Goal: Complete application form

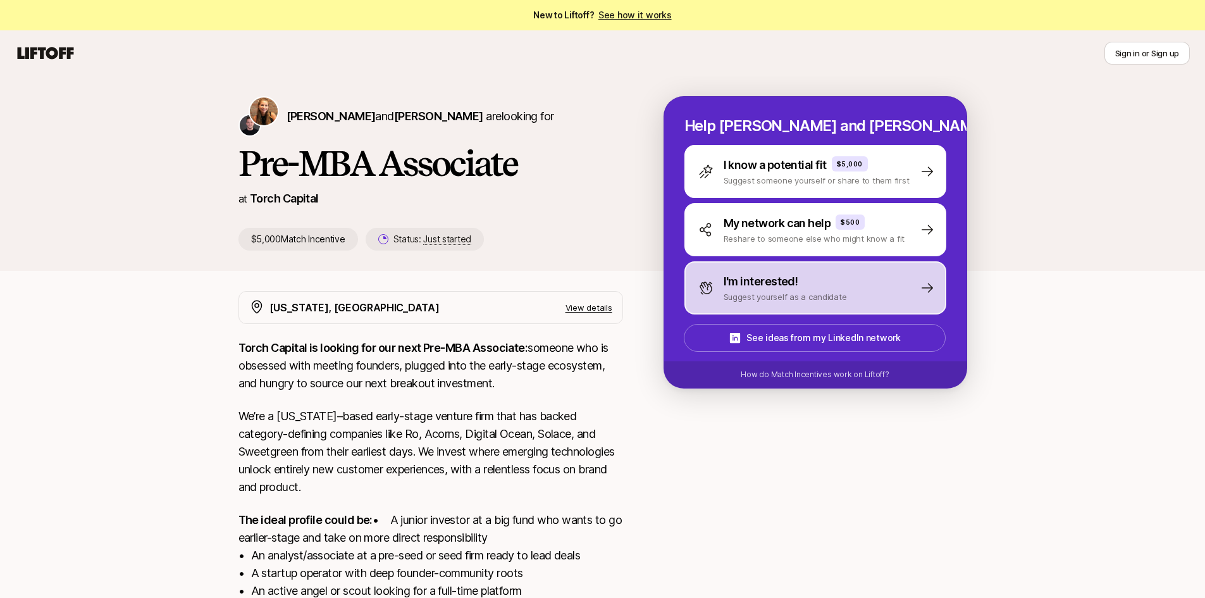
click at [720, 278] on div "I'm interested! Suggest yourself as a candidate" at bounding box center [773, 288] width 149 height 30
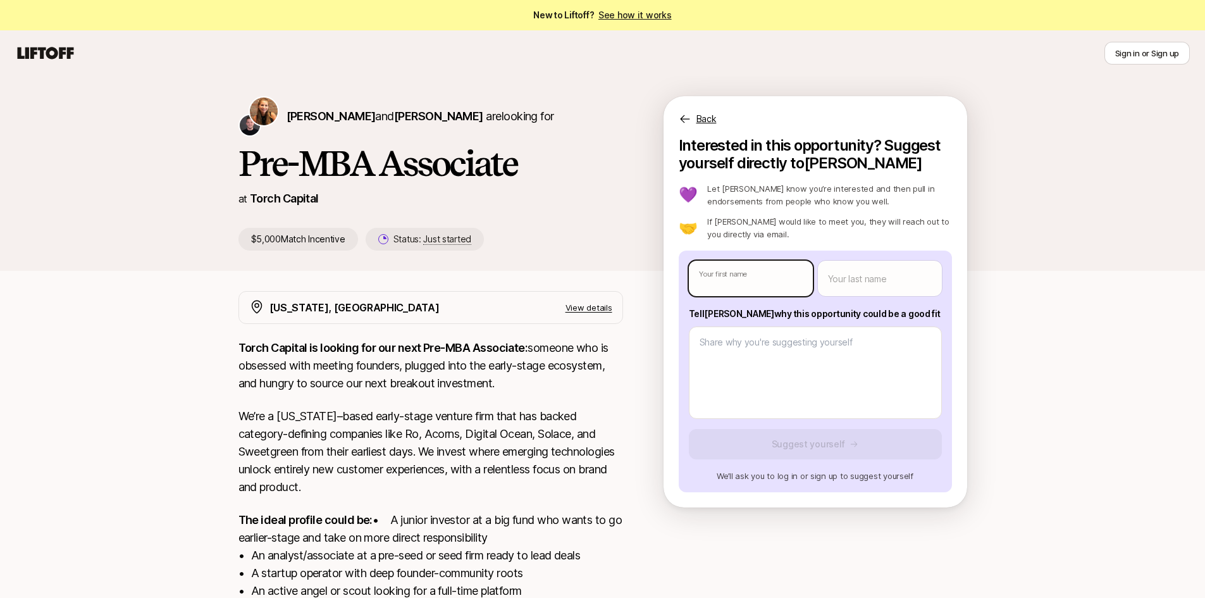
click at [726, 284] on body "New to Liftoff? See how it works Sign in or Sign up Sign in or Sign up [PERSON_…" at bounding box center [602, 299] width 1205 height 598
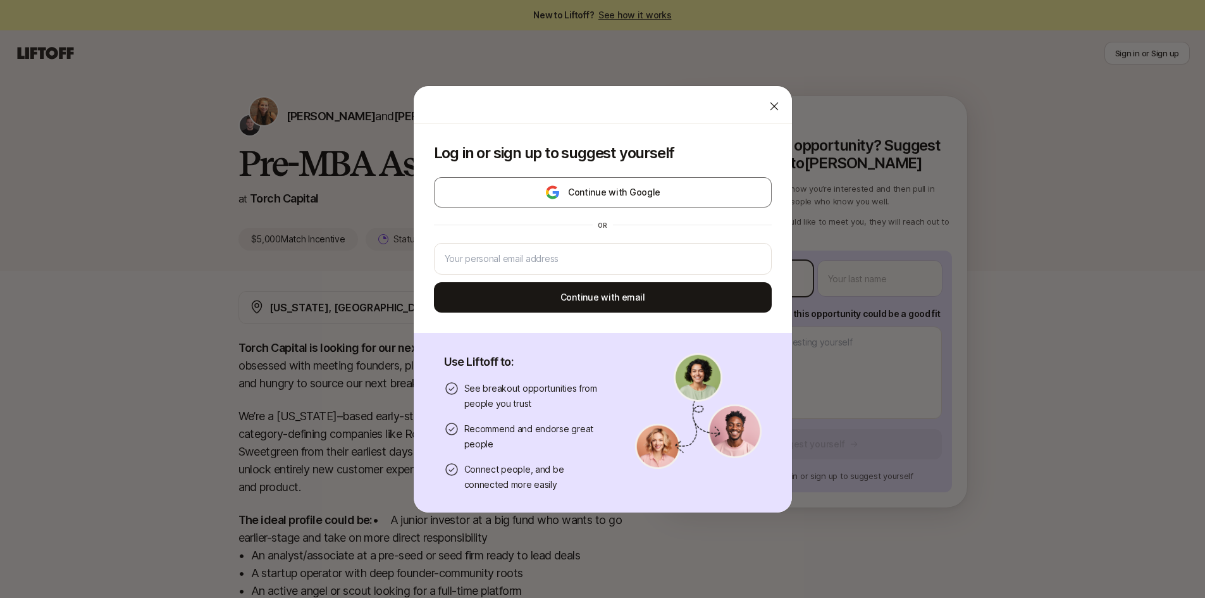
type textarea "x"
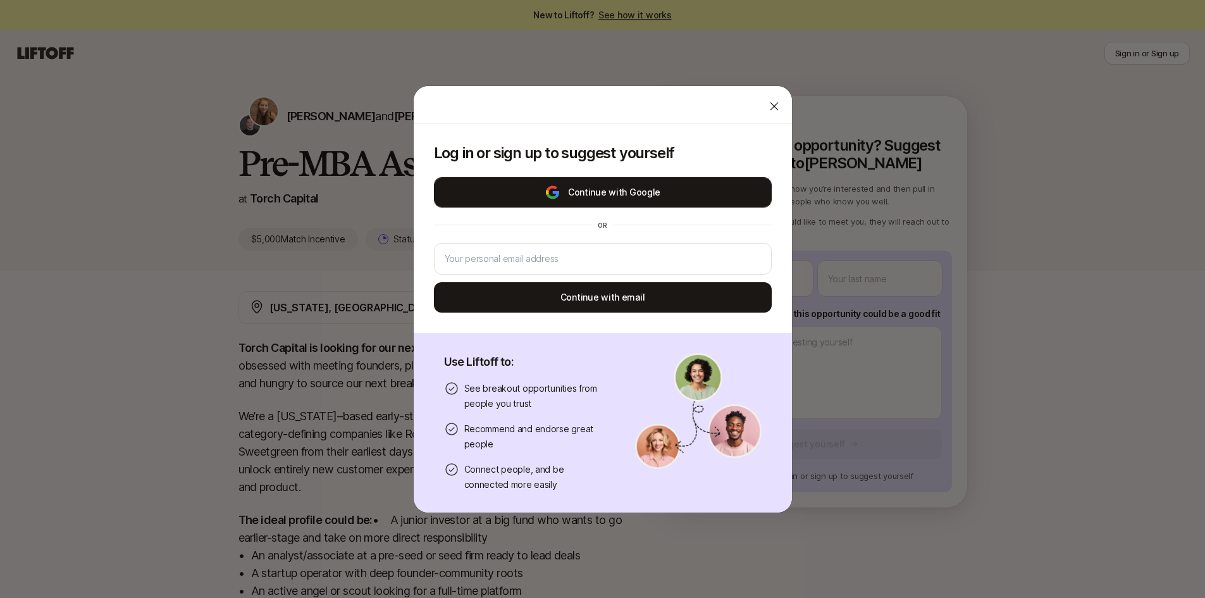
click at [704, 194] on button "Continue with Google" at bounding box center [603, 192] width 338 height 30
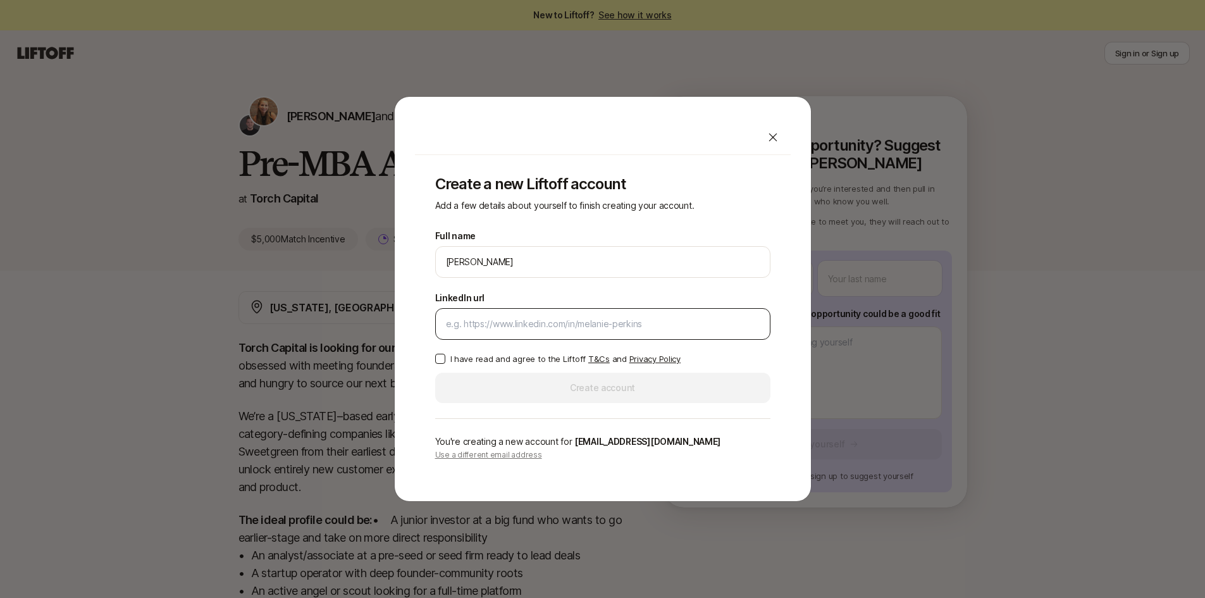
click at [564, 316] on div at bounding box center [602, 324] width 335 height 32
drag, startPoint x: 519, startPoint y: 329, endPoint x: 518, endPoint y: 318, distance: 11.5
click at [519, 318] on input "LinkedIn url" at bounding box center [603, 323] width 314 height 15
paste input "[URL][DOMAIN_NAME]"
type input "[URL][DOMAIN_NAME]"
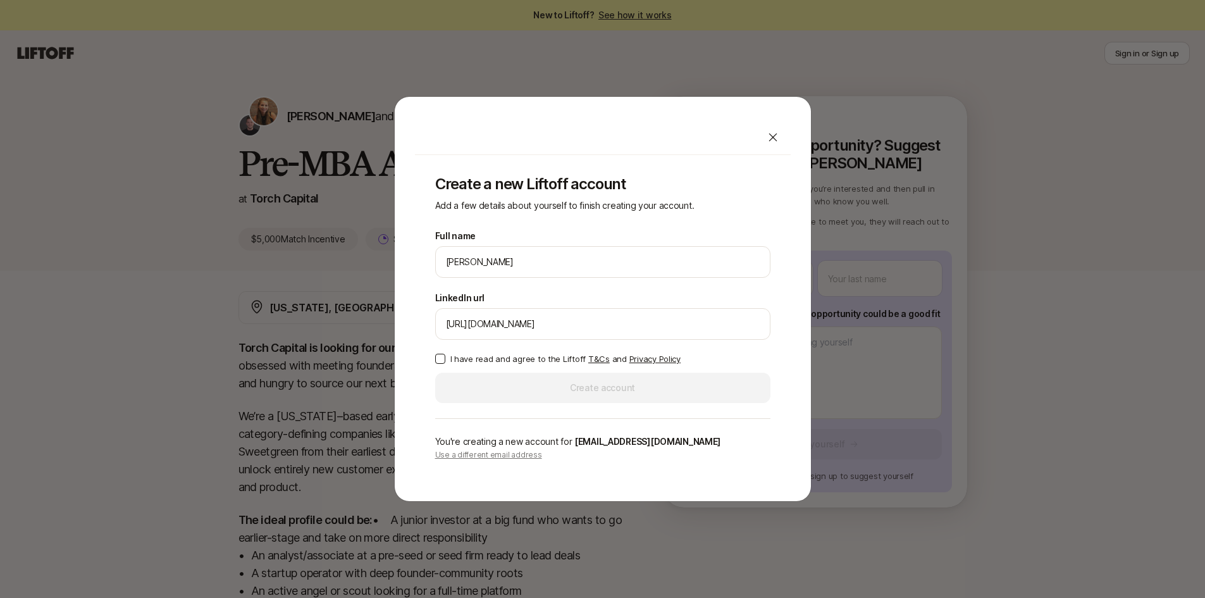
click at [440, 361] on button "I have read and agree to the Liftoff T&Cs and Privacy Policy" at bounding box center [440, 359] width 10 height 10
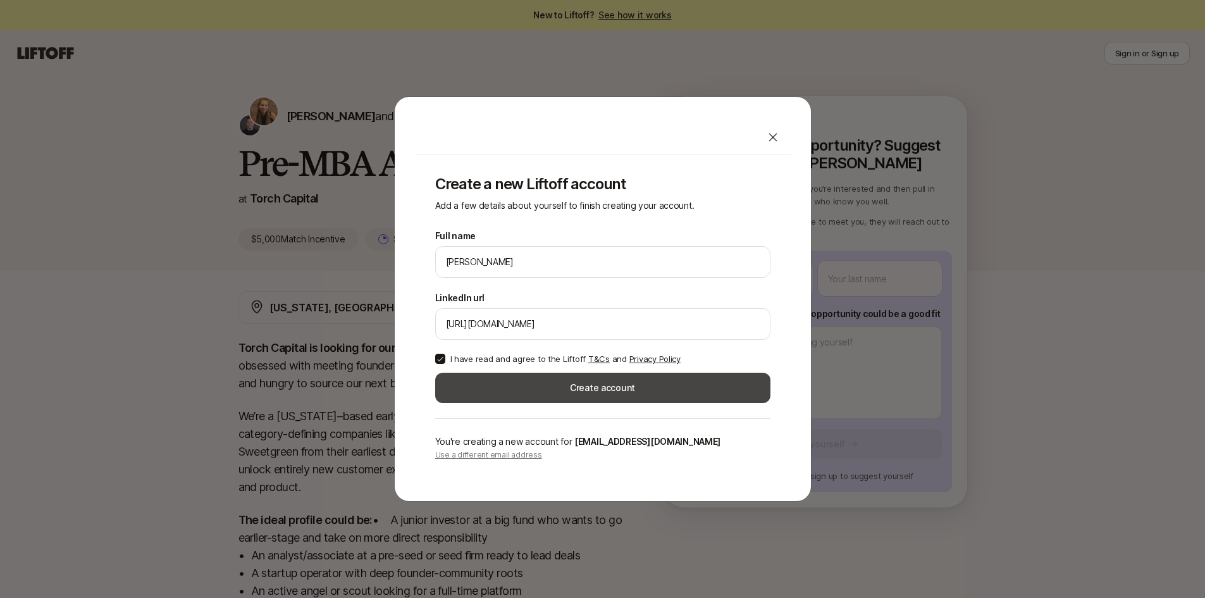
click at [502, 390] on button "Create account" at bounding box center [602, 388] width 335 height 30
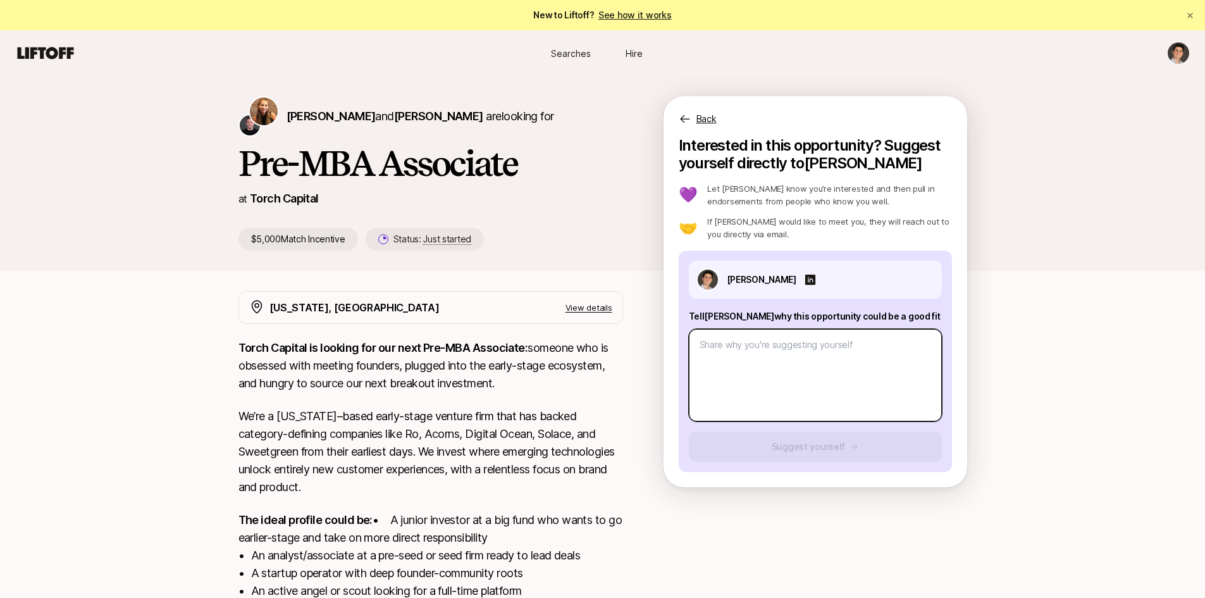
click at [787, 361] on textarea at bounding box center [815, 375] width 253 height 92
type textarea "x"
type textarea "I"
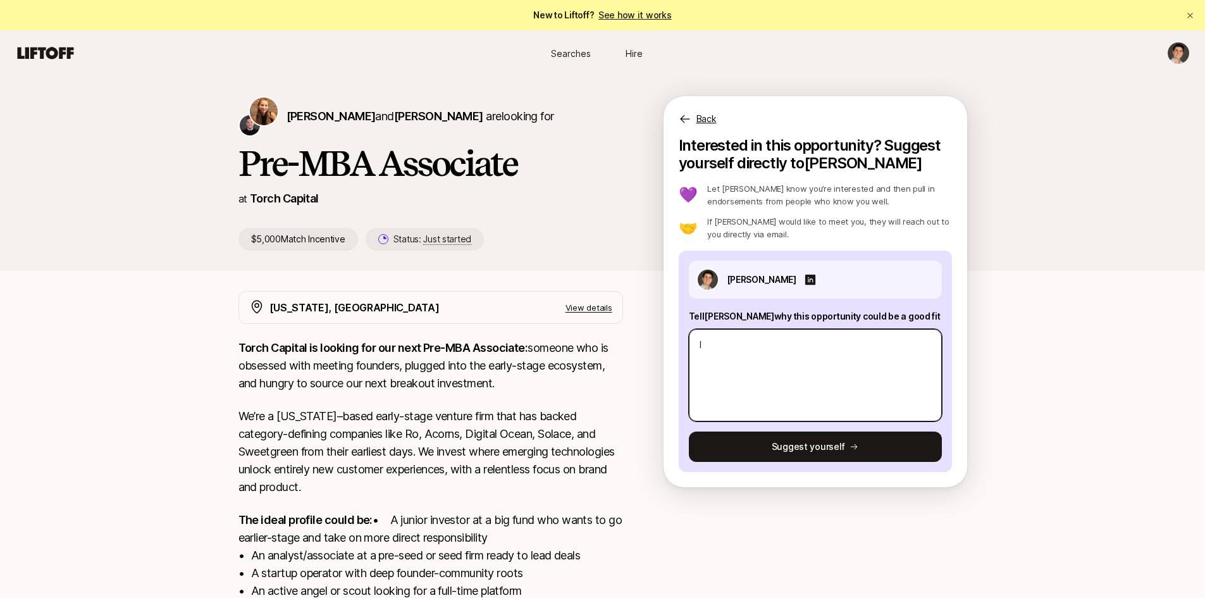
type textarea "x"
type textarea "I"
type textarea "x"
type textarea "I b"
type textarea "x"
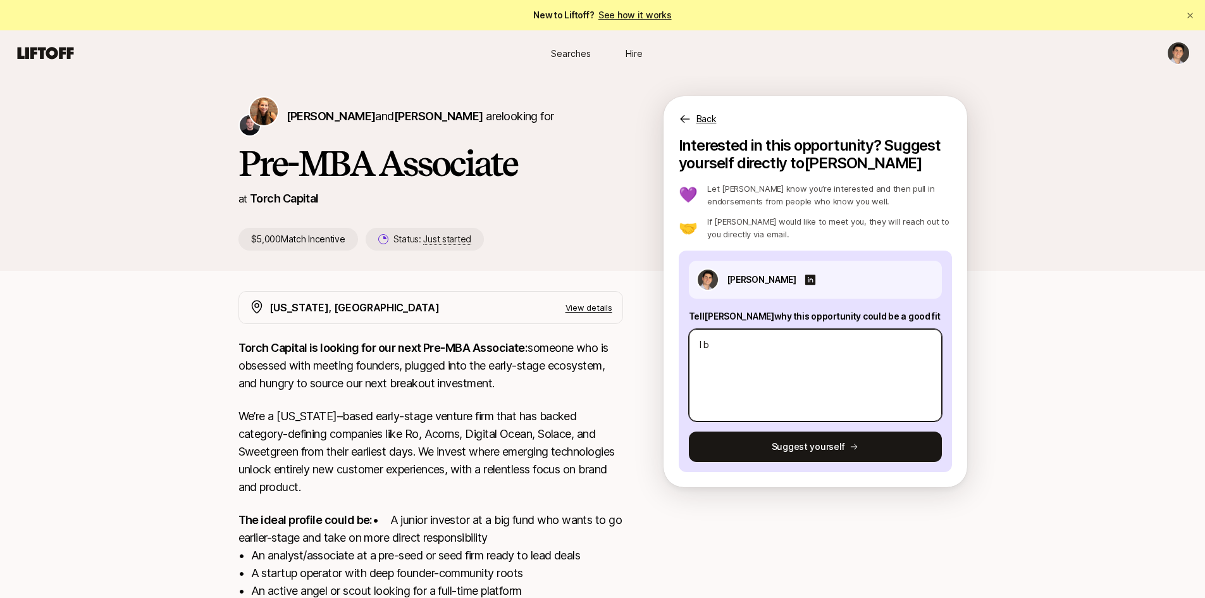
type textarea "I be"
type textarea "x"
type textarea "I bel"
type textarea "x"
type textarea "I beli"
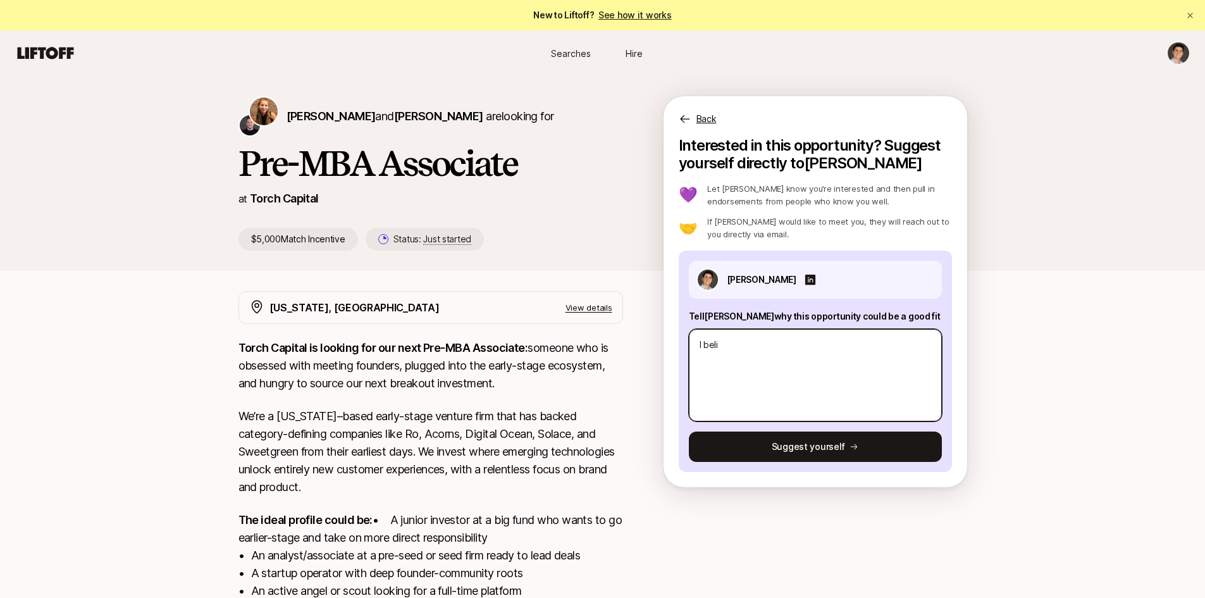
type textarea "x"
type textarea "I belie"
type textarea "x"
type textarea "I believ"
type textarea "x"
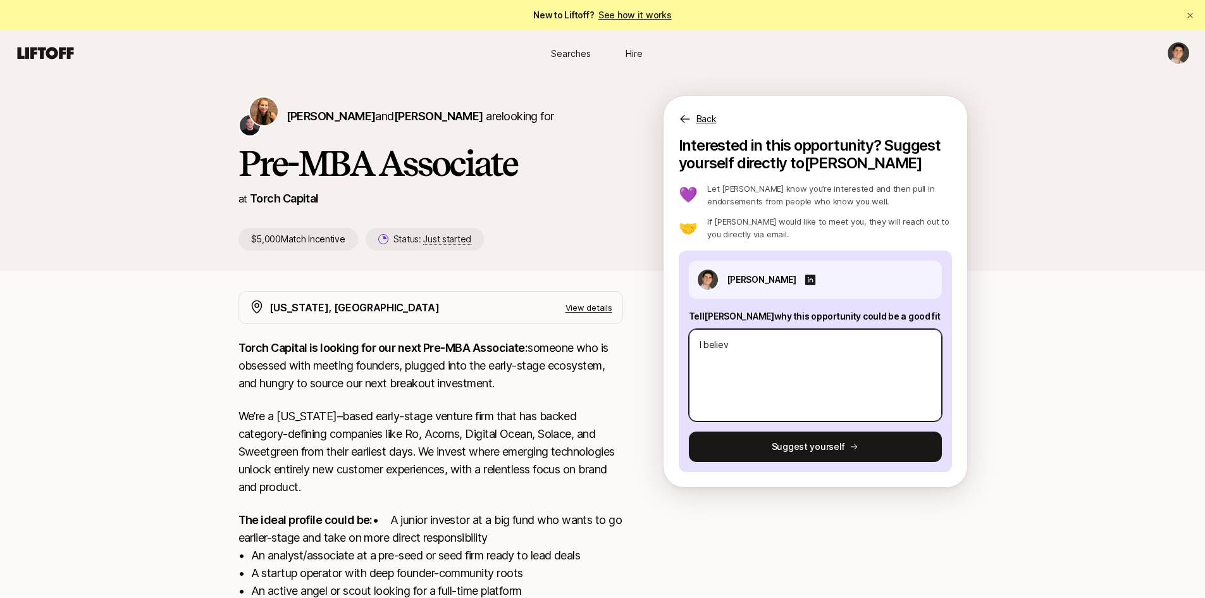
type textarea "I believe"
type textarea "x"
type textarea "I believe"
type textarea "x"
type textarea "I believe I"
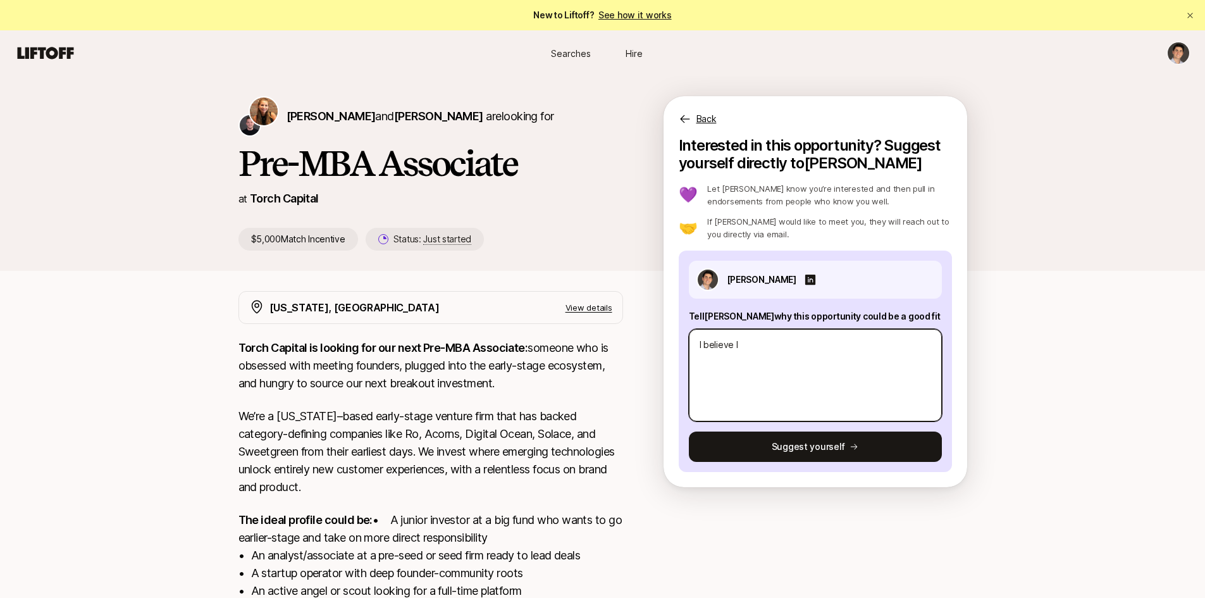
type textarea "x"
type textarea "I believe I"
type textarea "x"
type textarea "I believe I w"
type textarea "x"
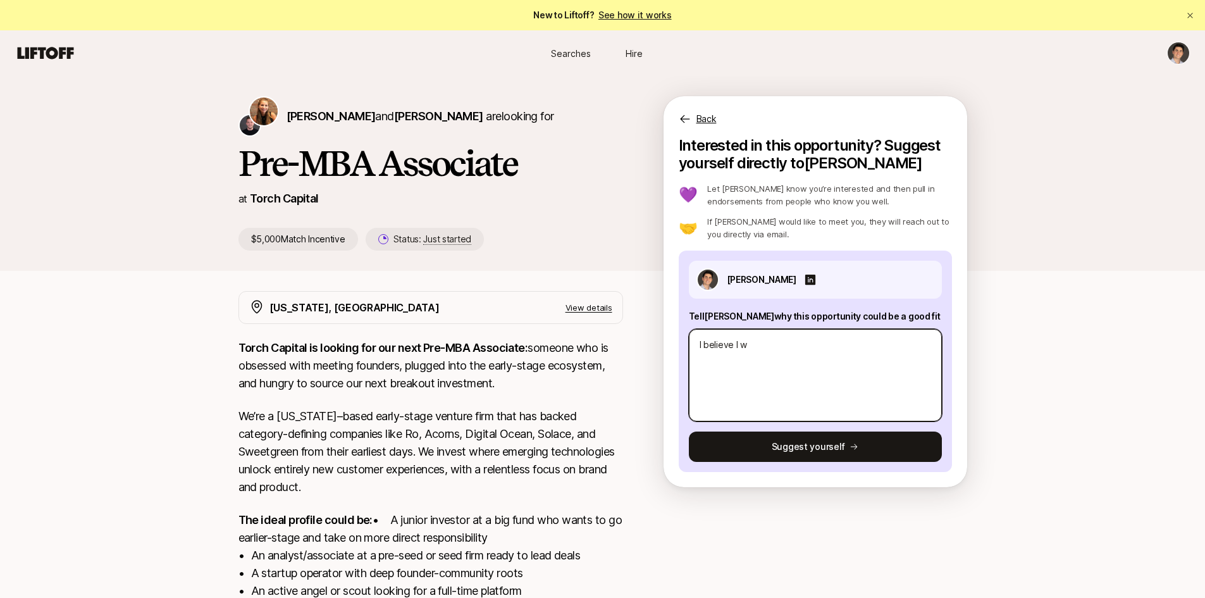
type textarea "I believe I wo"
type textarea "x"
type textarea "I believe I wou"
type textarea "x"
type textarea "I believe I woul"
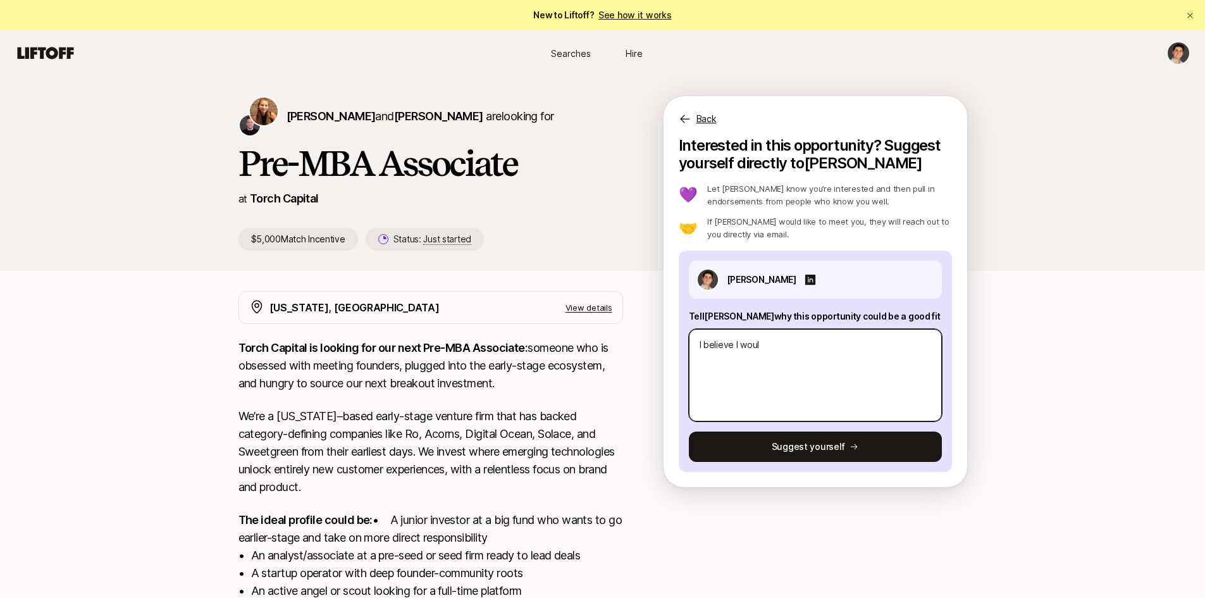
type textarea "x"
type textarea "I believe I would"
type textarea "x"
type textarea "I believe I would"
type textarea "x"
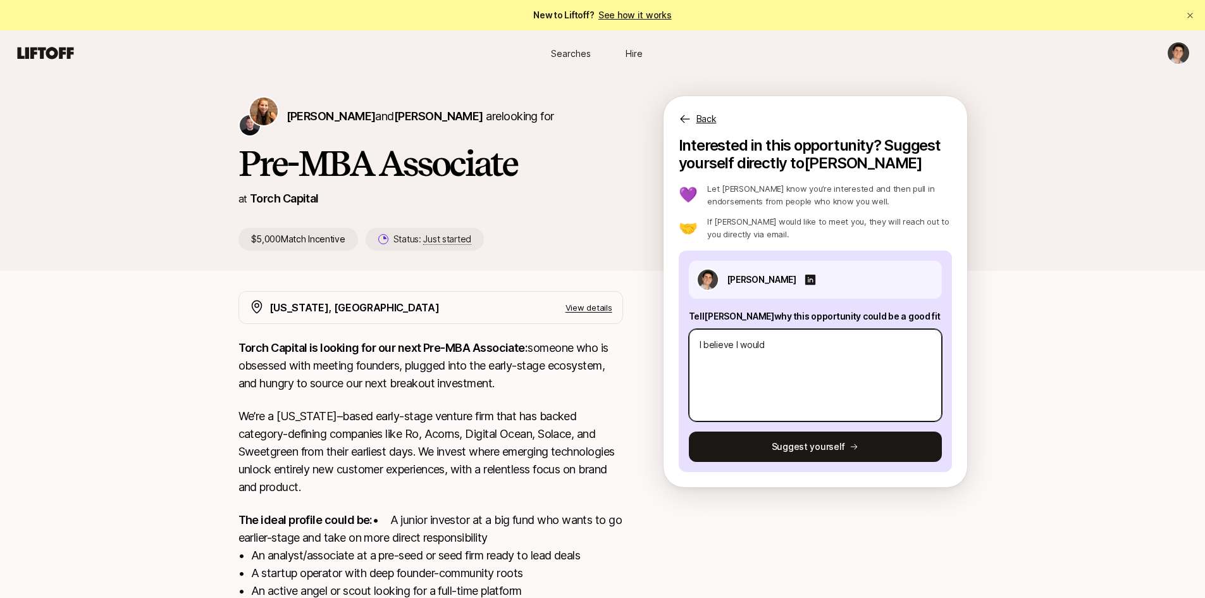
type textarea "I believe I would b"
type textarea "x"
type textarea "I believe I would be"
type textarea "x"
type textarea "I believe I would be"
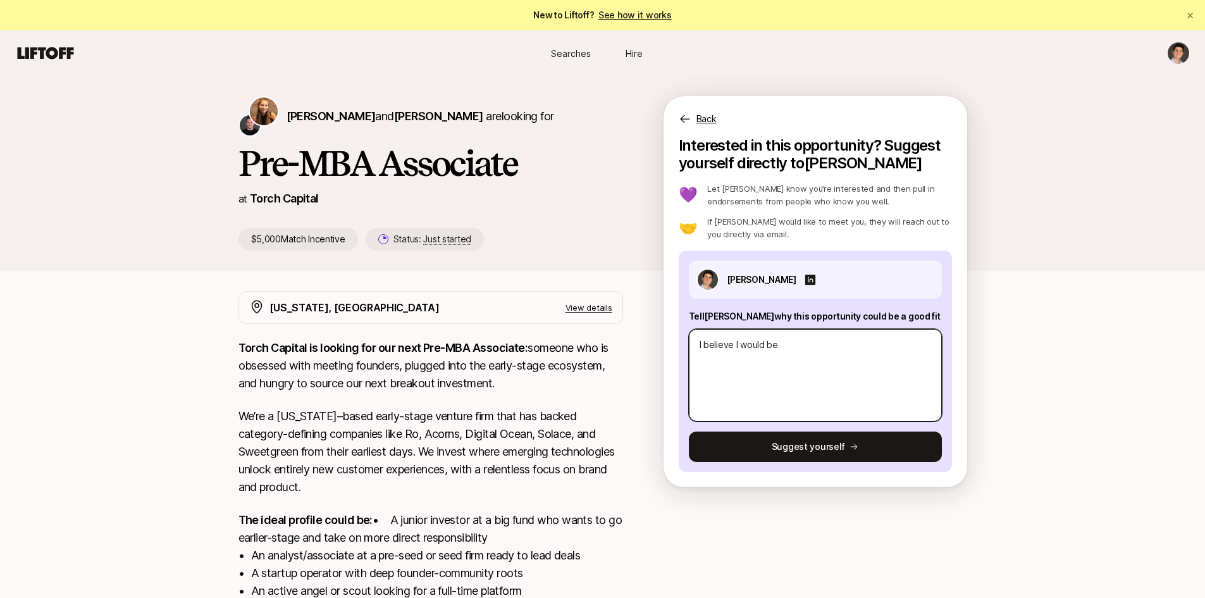
type textarea "x"
type textarea "I believe I would be a"
type textarea "x"
type textarea "I believe I would be a"
type textarea "x"
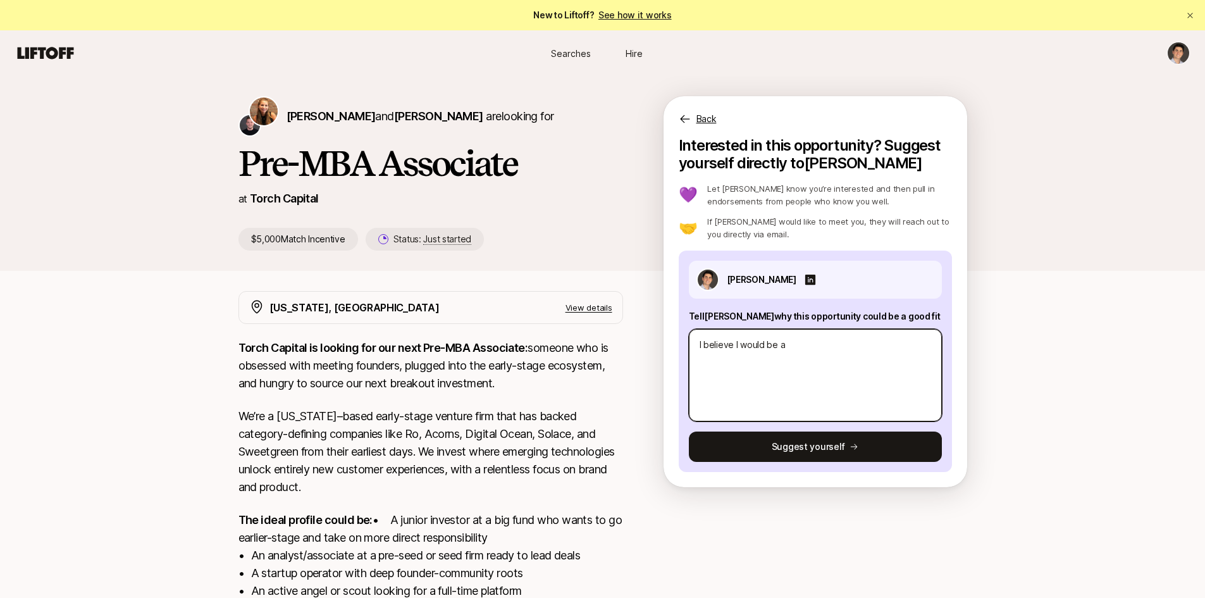
type textarea "I believe I would be a g"
type textarea "x"
type textarea "I believe I would be a gr"
type textarea "x"
type textarea "I believe I would be a gre"
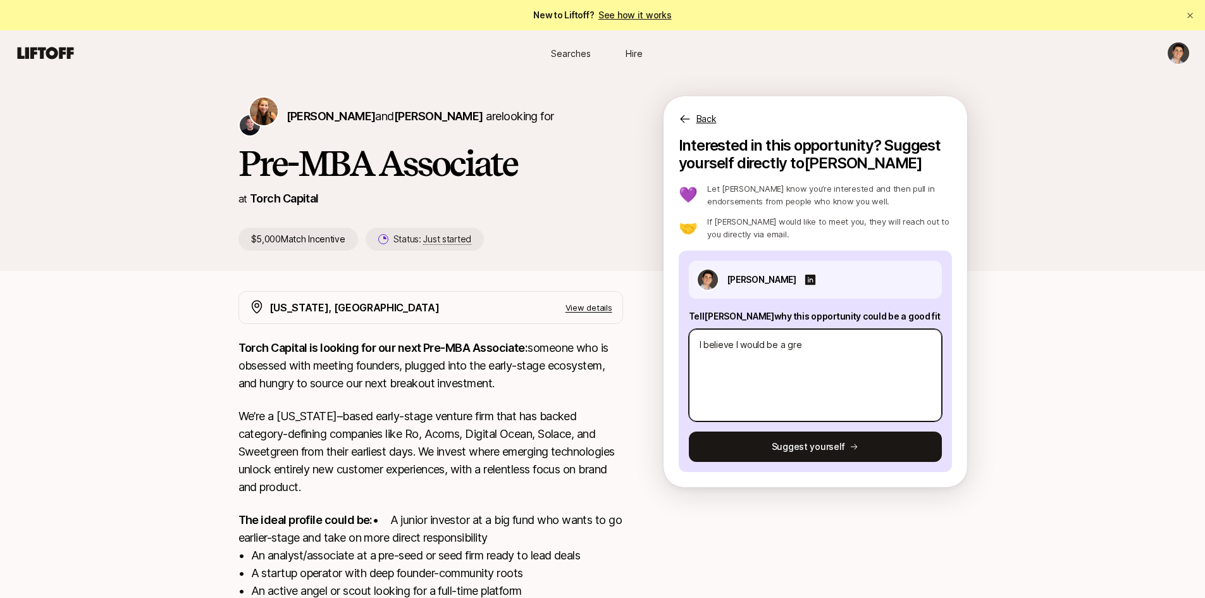
type textarea "x"
type textarea "I believe I would be a grea"
type textarea "x"
type textarea "I believe I would be a great"
type textarea "x"
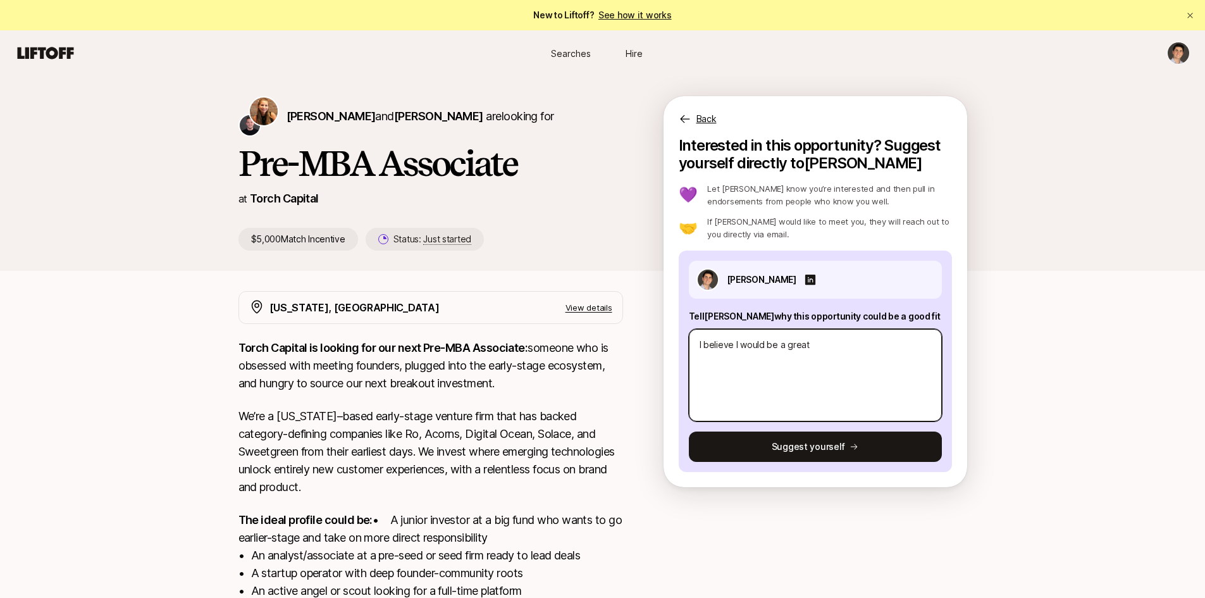
type textarea "I believe I would be a great"
type textarea "x"
type textarea "I believe I would be a great f"
type textarea "x"
type textarea "I believe I would be a great fi"
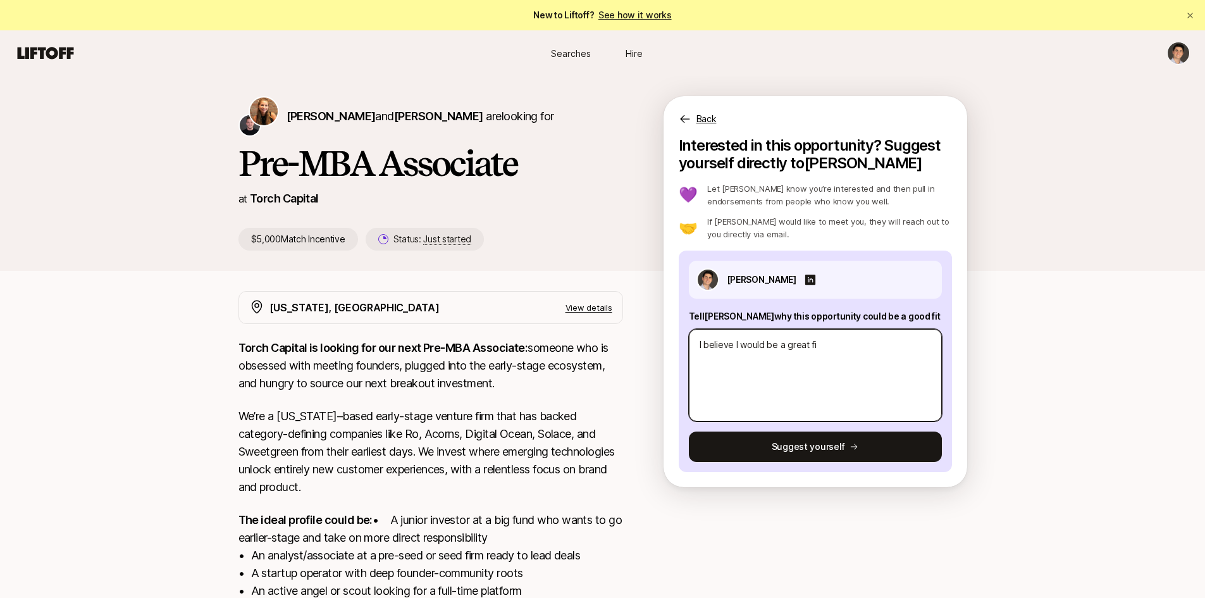
type textarea "x"
type textarea "I believe I would be a great fit"
type textarea "x"
type textarea "I believe I would be a great fit"
type textarea "x"
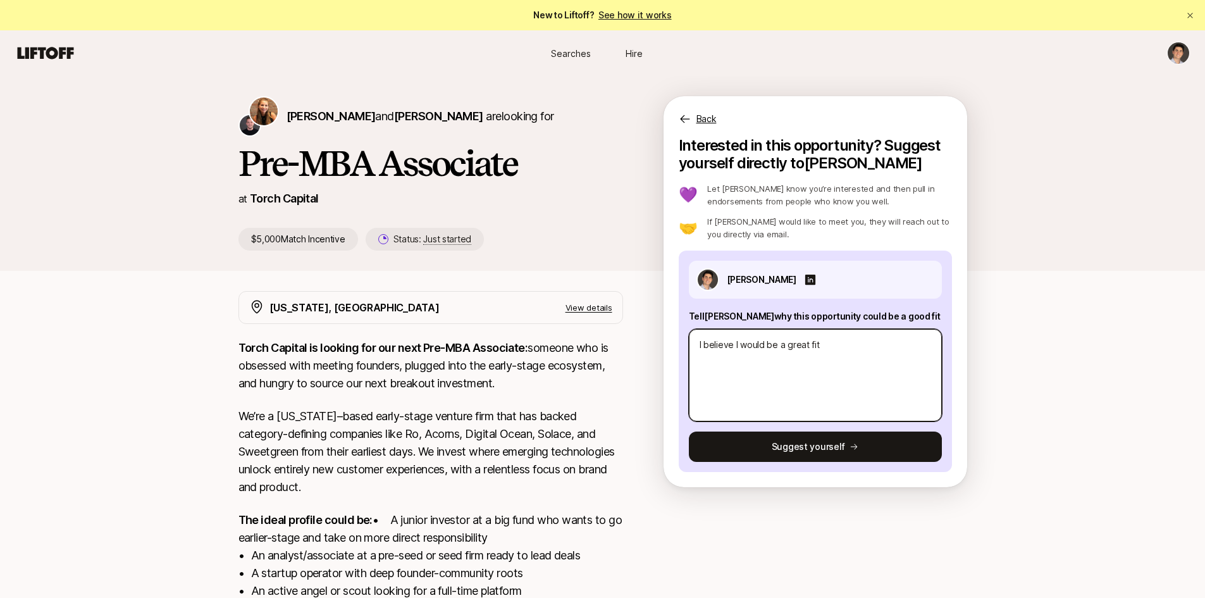
type textarea "I believe I would be a great fit f"
type textarea "x"
type textarea "I believe I would be a great fit fo"
type textarea "x"
type textarea "I believe I would be a great fit for"
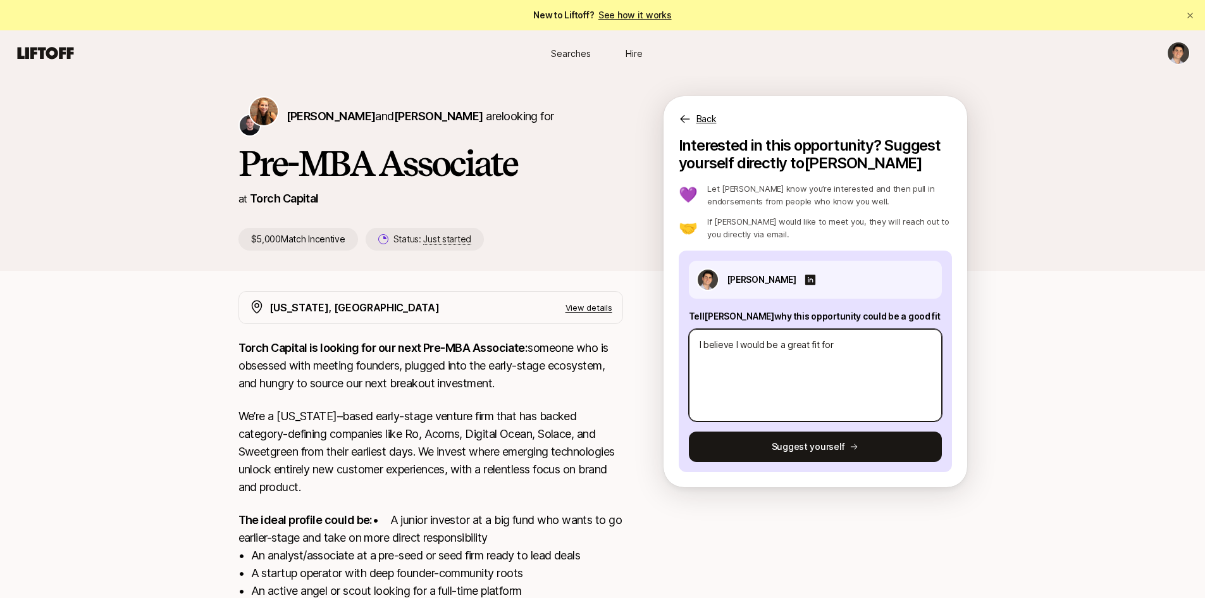
type textarea "x"
type textarea "I believe I would be a great fit for"
type textarea "x"
type textarea "I believe I would be a great fit for t"
type textarea "x"
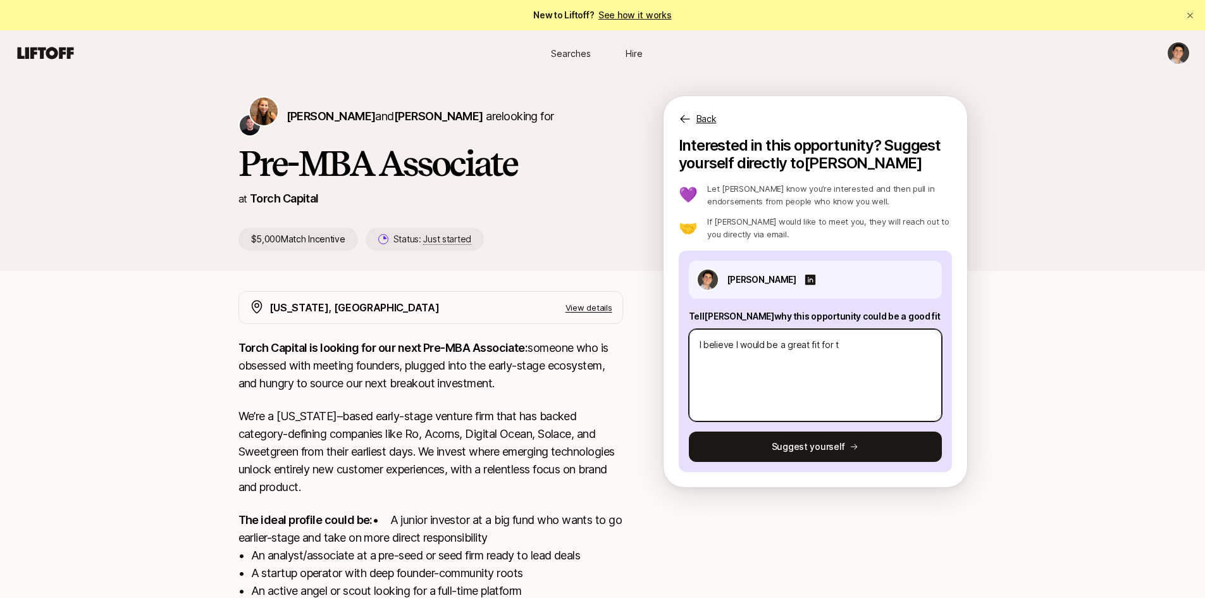
type textarea "I believe I would be a great fit for th"
type textarea "x"
type textarea "I believe I would be a great fit for thi"
type textarea "x"
type textarea "I believe I would be a great fit for this"
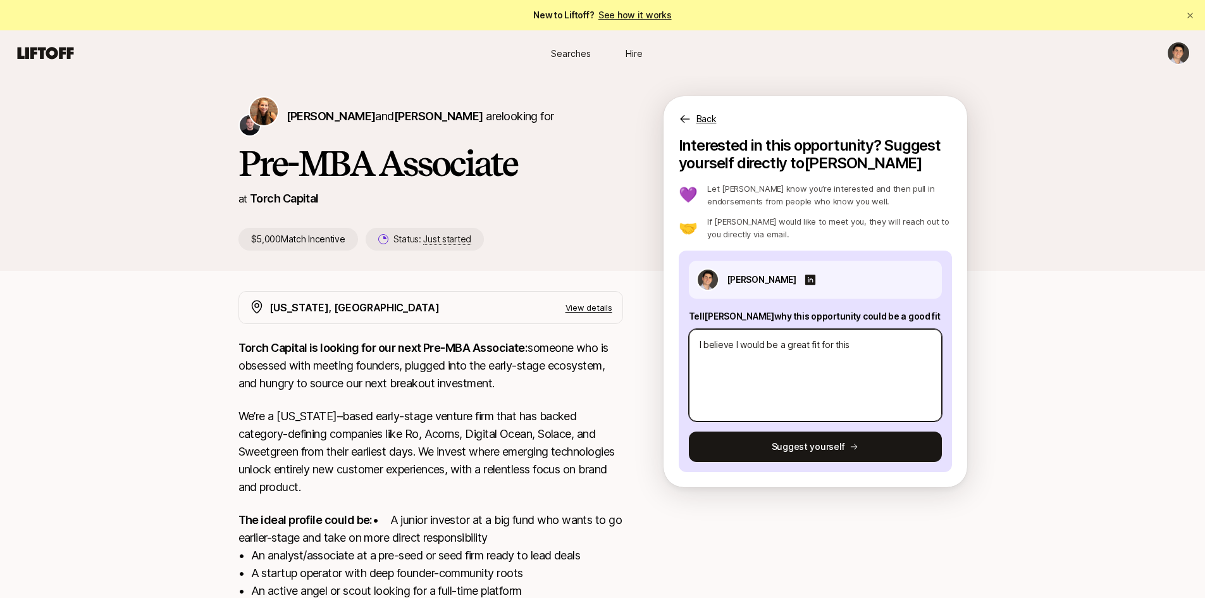
type textarea "x"
type textarea "I believe I would be a great fit for this"
type textarea "x"
type textarea "I believe I would be a great fit for this r"
type textarea "x"
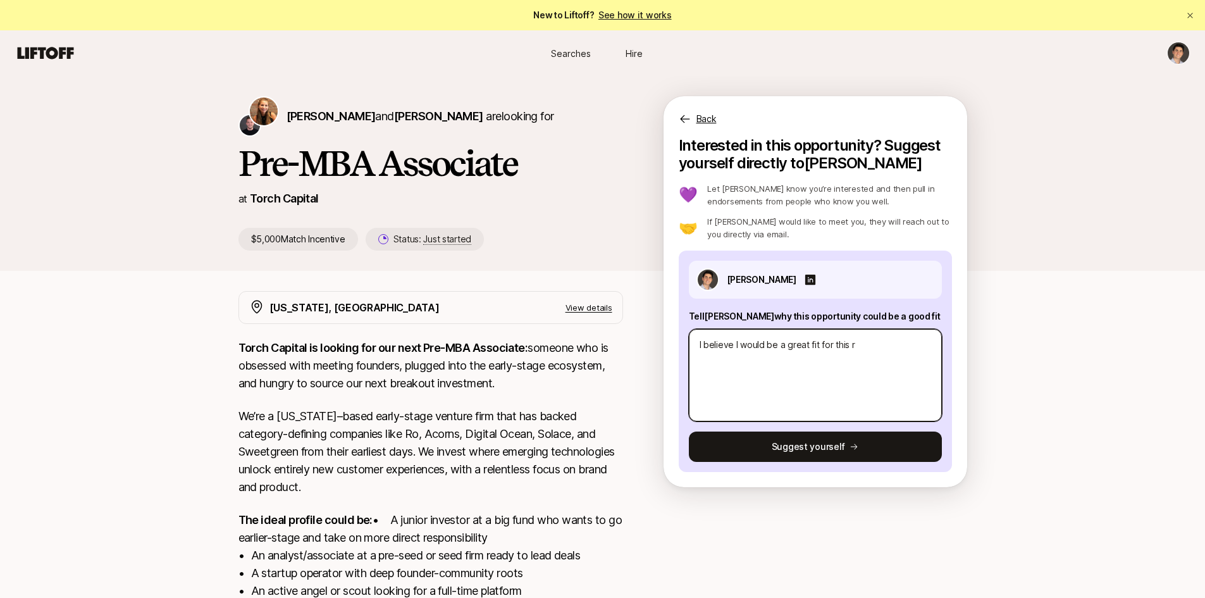
type textarea "I believe I would be a great fit for this ro"
type textarea "x"
type textarea "I believe I would be a great fit for this rol"
type textarea "x"
type textarea "I believe I would be a great fit for this role"
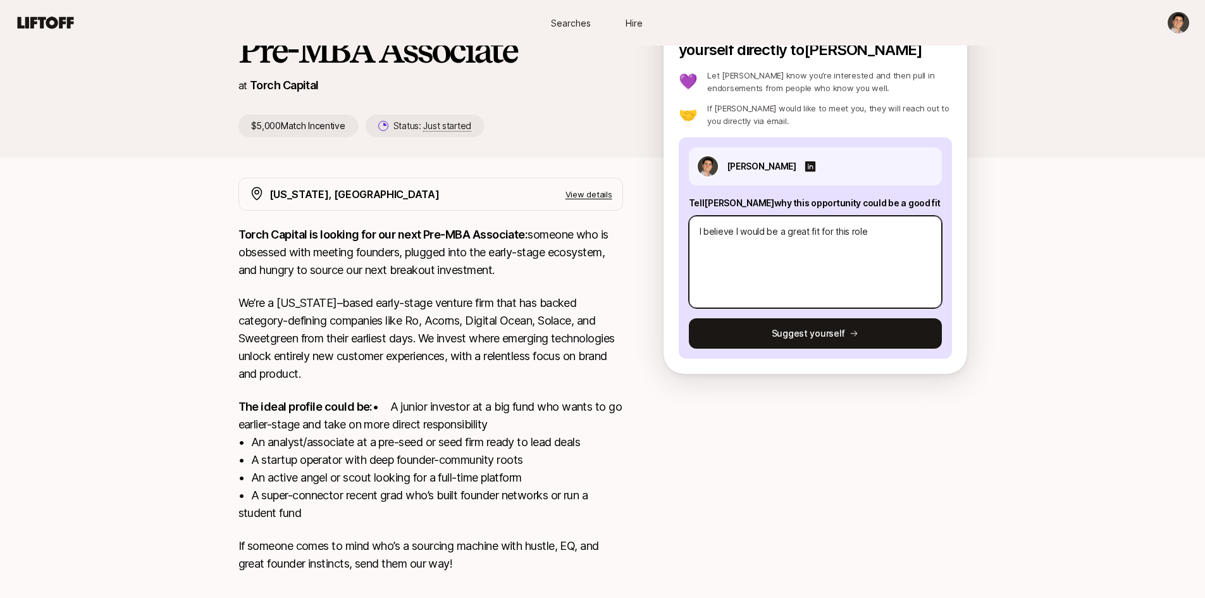
scroll to position [127, 0]
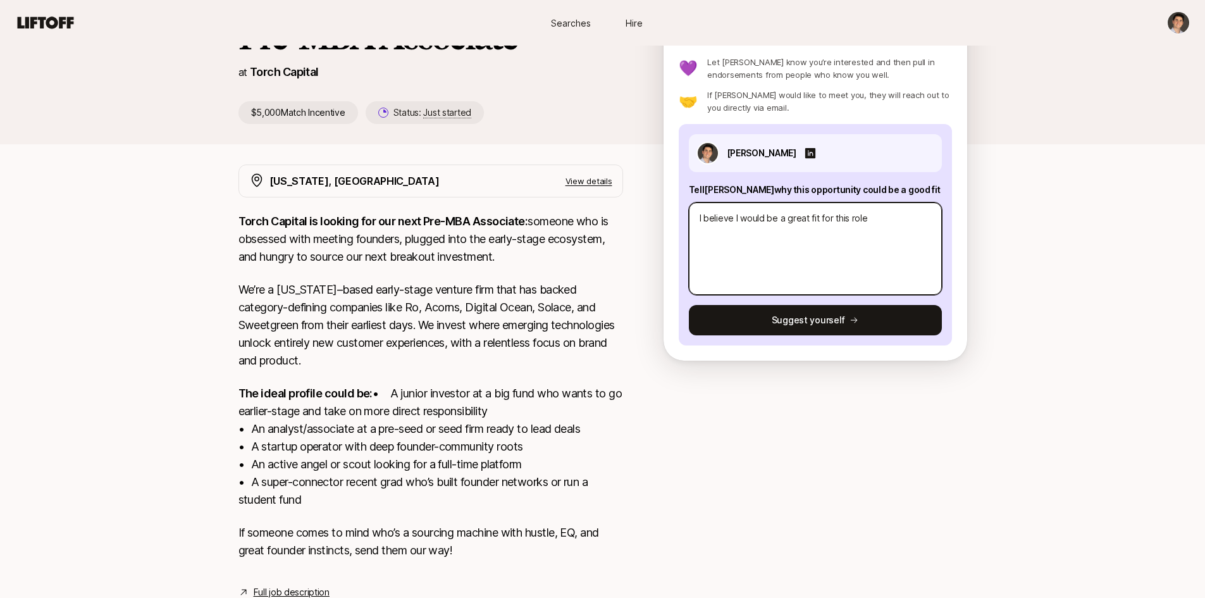
type textarea "x"
type textarea "I believe I would be a great fit for this role"
type textarea "x"
type textarea "I believe I would be a great fit for this role a"
type textarea "x"
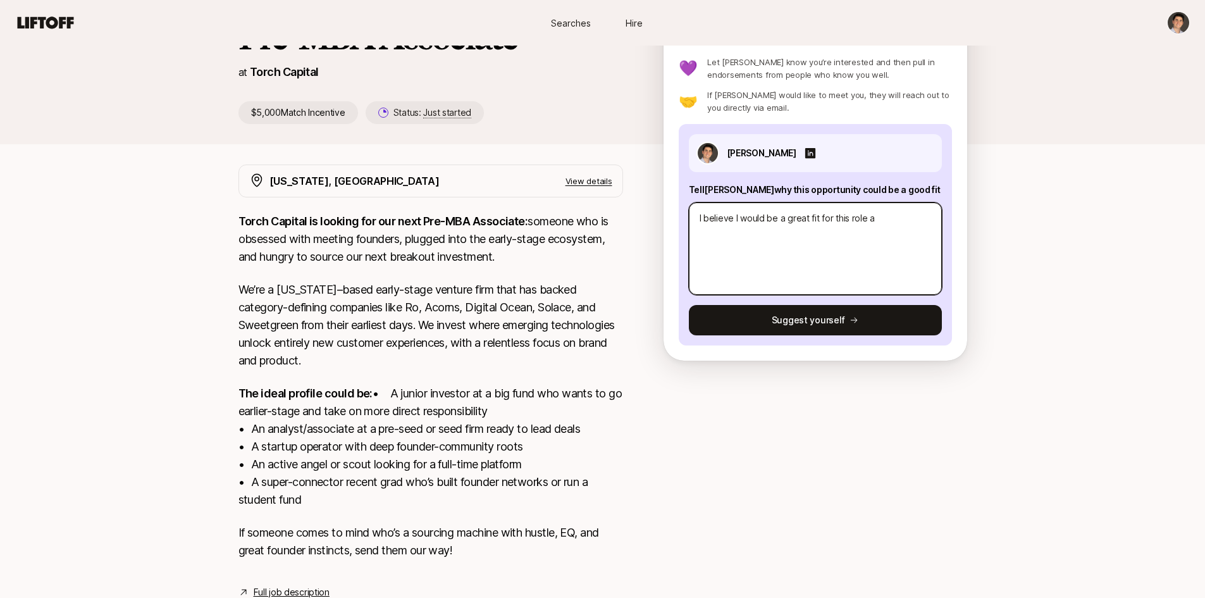
type textarea "I believe I would be a great fit for this role as"
type textarea "x"
type textarea "I believe I would be a great fit for this role as"
type textarea "x"
type textarea "I believe I would be a great fit for this role as I"
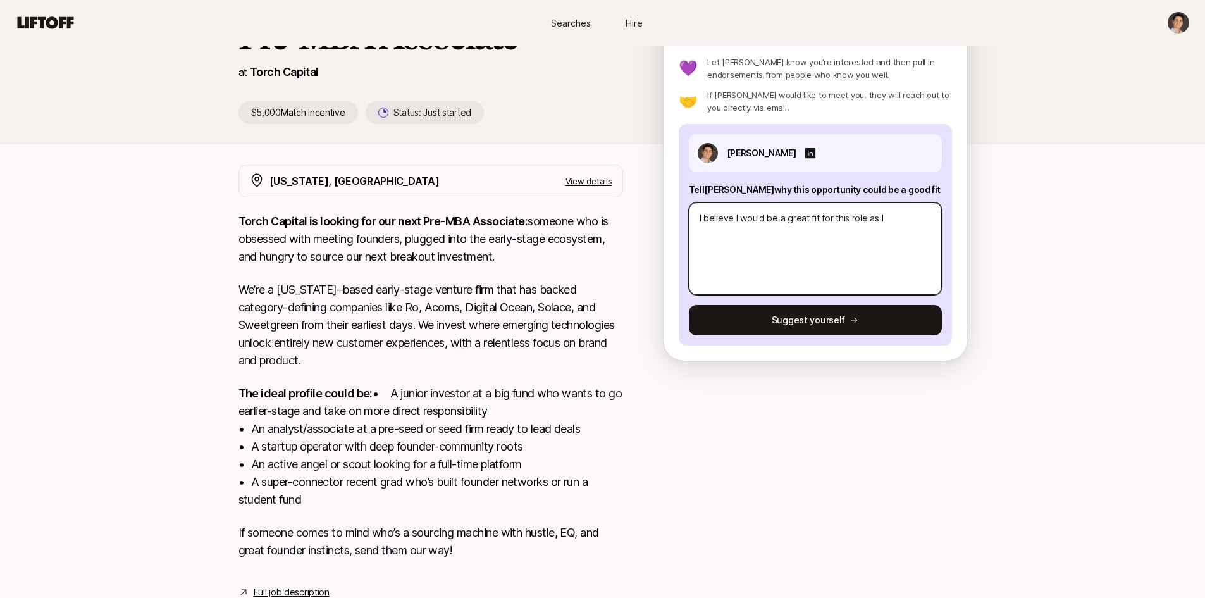
type textarea "x"
type textarea "I believe I would be a great fit for this role as I"
type textarea "x"
type textarea "I believe I would be a great fit for this role as I h"
type textarea "x"
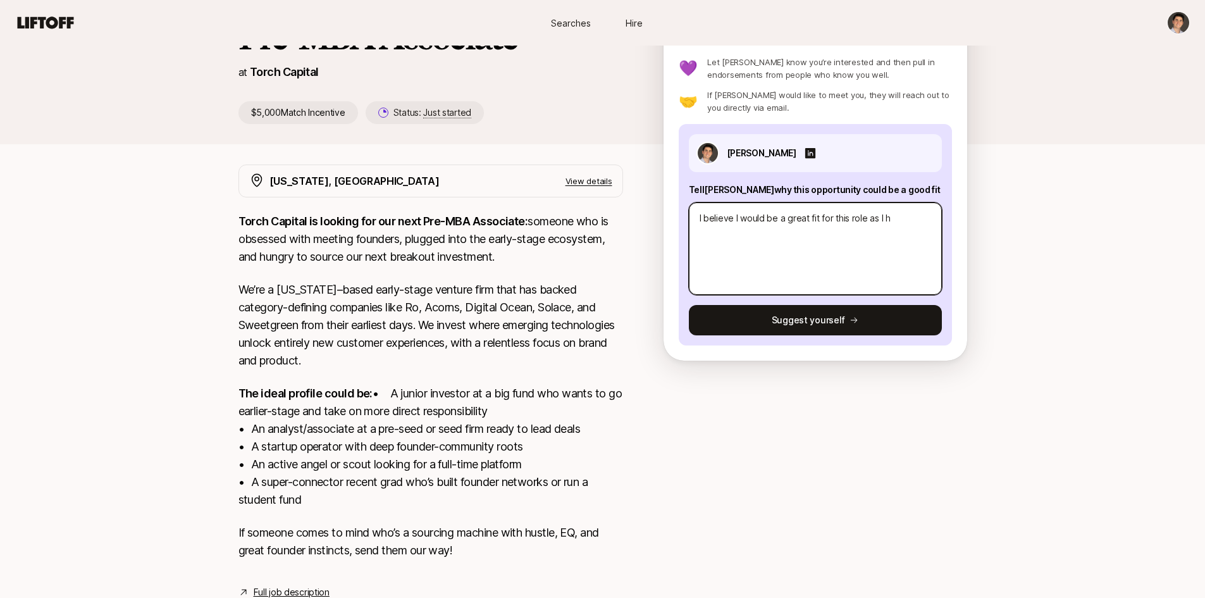
type textarea "I believe I would be a great fit for this role as I ha"
type textarea "x"
type textarea "I believe I would be a great fit for this role as I hav"
type textarea "x"
type textarea "I believe I would be a great fit for this role as I have"
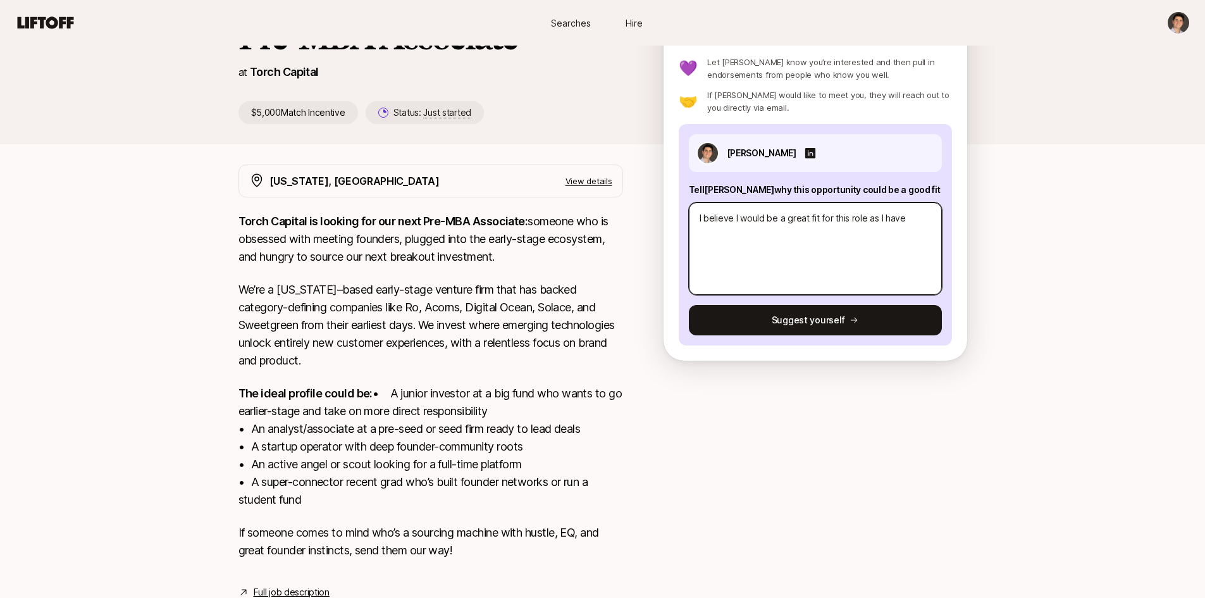
type textarea "x"
type textarea "I believe I would be a great fit for this role as I have"
type textarea "x"
type textarea "I believe I would be a great fit for this role as I have b"
type textarea "x"
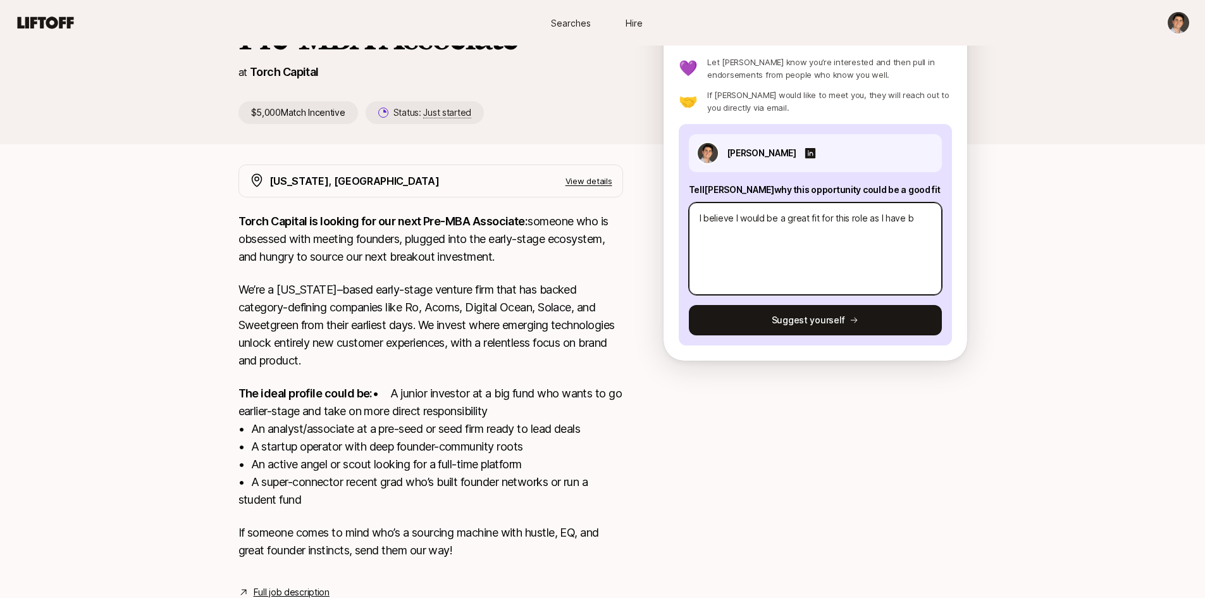
type textarea "I believe I would be a great fit for this role as I have be"
type textarea "x"
type textarea "I believe I would be a great fit for this role as I have bee"
type textarea "x"
type textarea "I believe I would be a great fit for this role as I have been"
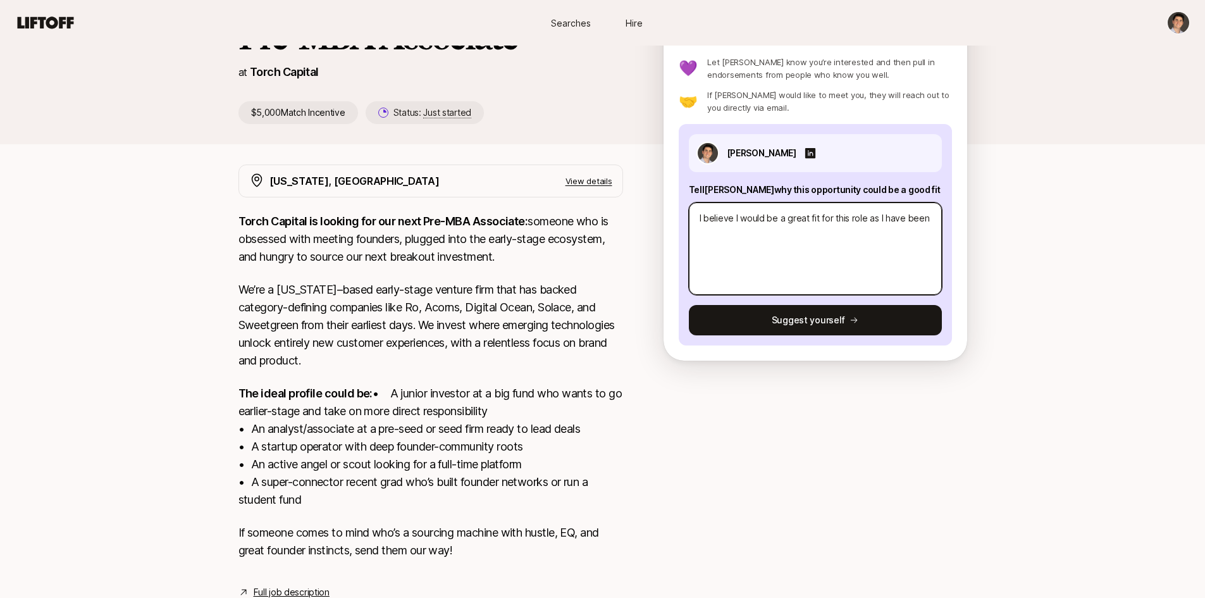
type textarea "x"
type textarea "I believe I would be a great fit for this role as I have been"
type textarea "x"
type textarea "I believe I would be a great fit for this role as I have been a"
type textarea "x"
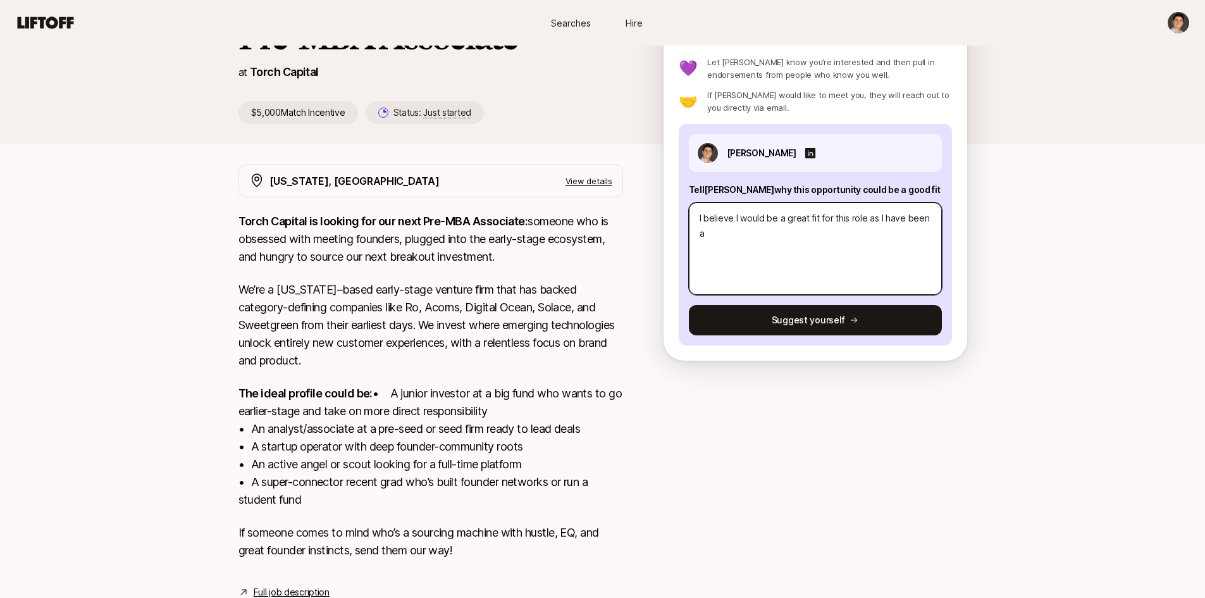
type textarea "I believe I would be a great fit for this role as I have been a s"
type textarea "x"
type textarea "I believe I would be a great fit for this role as I have been a st"
type textarea "x"
type textarea "I believe I would be a great fit for this role as I have been a s"
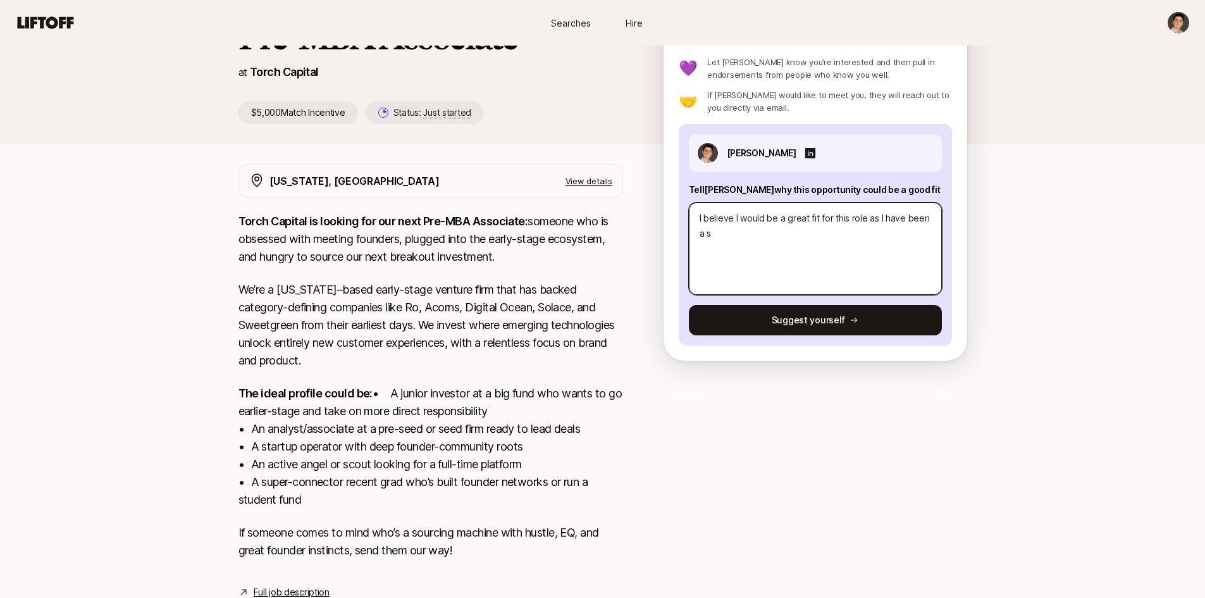
type textarea "x"
type textarea "I believe I would be a great fit for this role as I have been a"
type textarea "x"
type textarea "I believe I would be a great fit for this role as I have been a f"
type textarea "x"
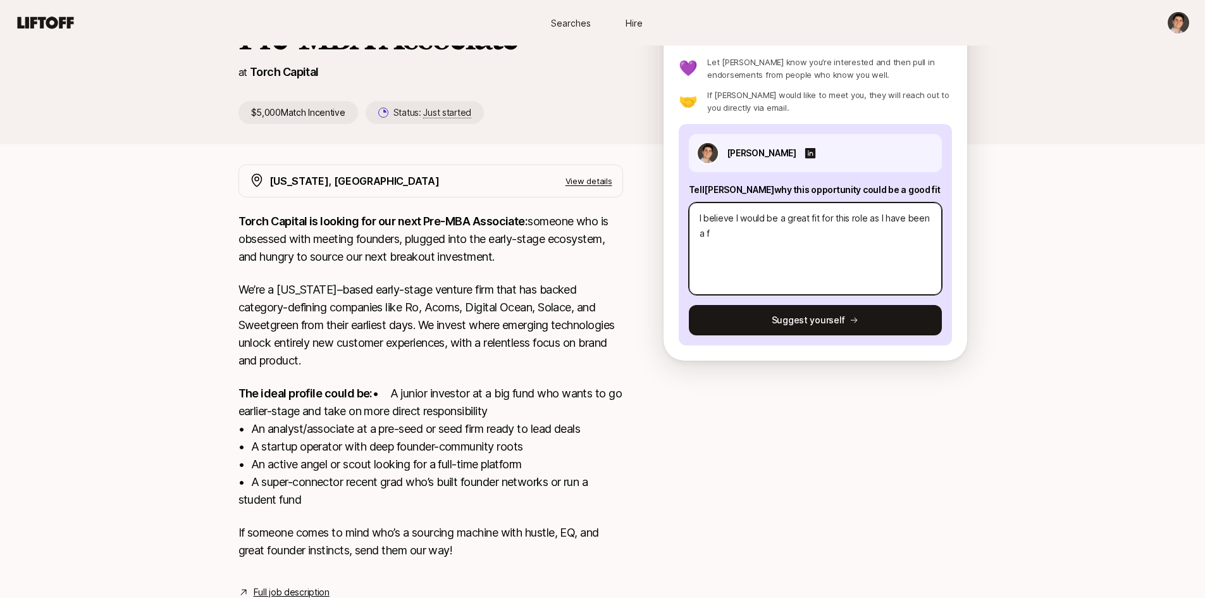
type textarea "I believe I would be a great fit for this role as I have been a fo"
type textarea "x"
type textarea "I believe I would be a great fit for this role as I have been a for"
type textarea "x"
type textarea "I believe I would be a great fit for this role as I have been a form"
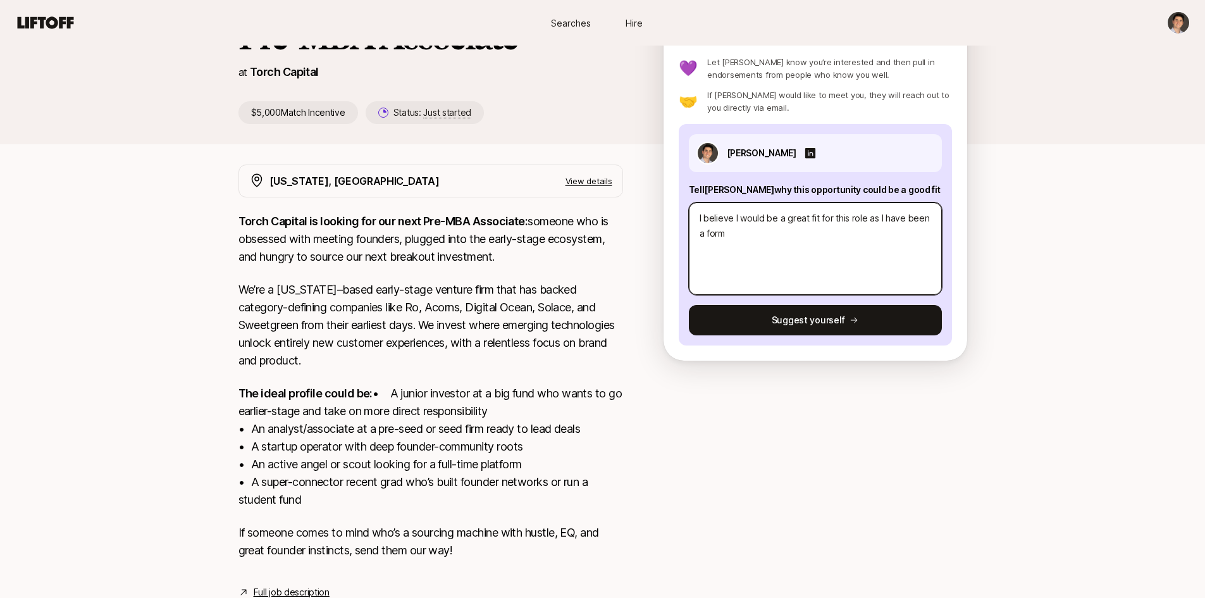
type textarea "x"
type textarea "I believe I would be a great fit for this role as I have been a forme"
type textarea "x"
type textarea "I believe I would be a great fit for this role as I have been a former"
type textarea "x"
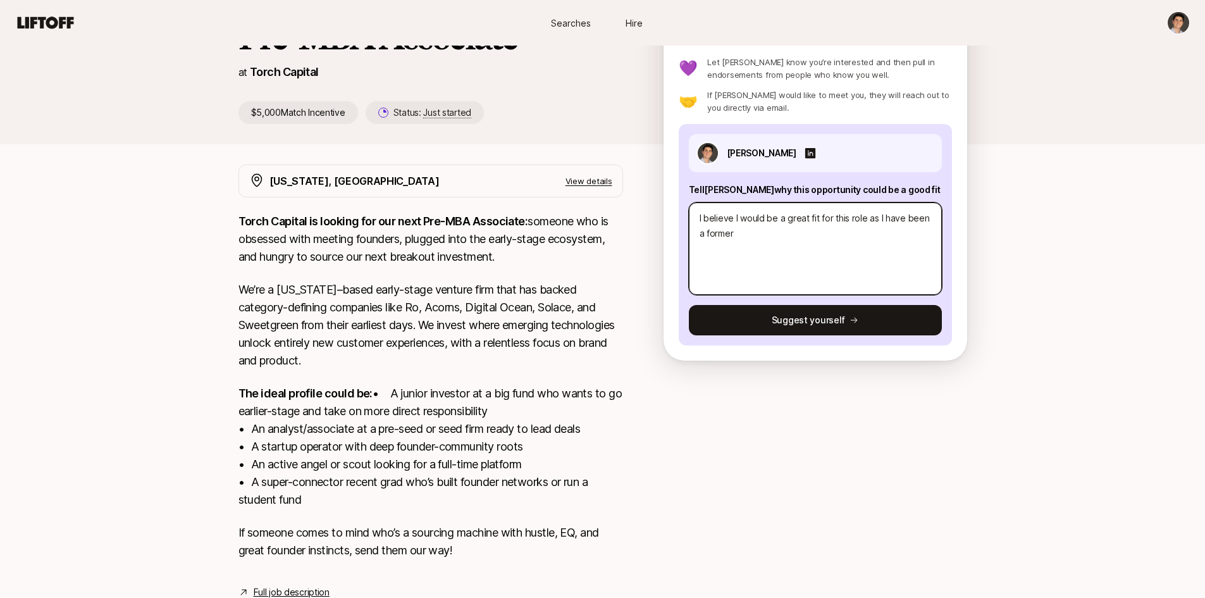
type textarea "I believe I would be a great fit for this role as I have been a former"
type textarea "x"
type textarea "I believe I would be a great fit for this role as I have been a former v"
type textarea "x"
type textarea "I believe I would be a great fit for this role as I have been a former"
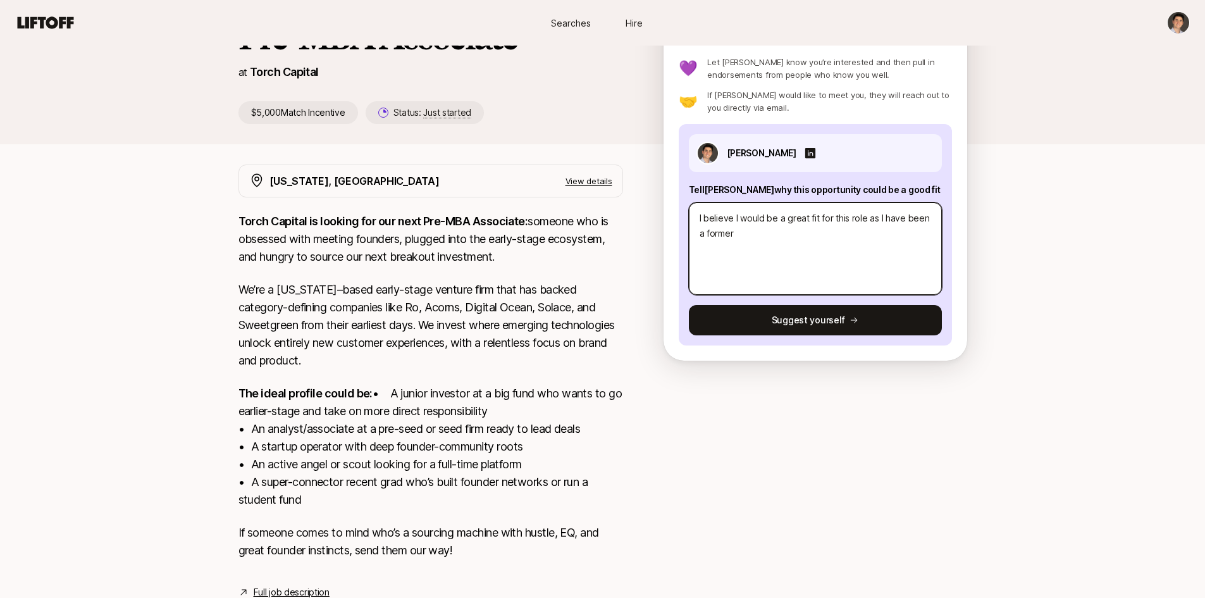
type textarea "x"
type textarea "I believe I would be a great fit for this role as I have been a former f"
type textarea "x"
type textarea "I believe I would be a great fit for this role as I have been a former fo"
type textarea "x"
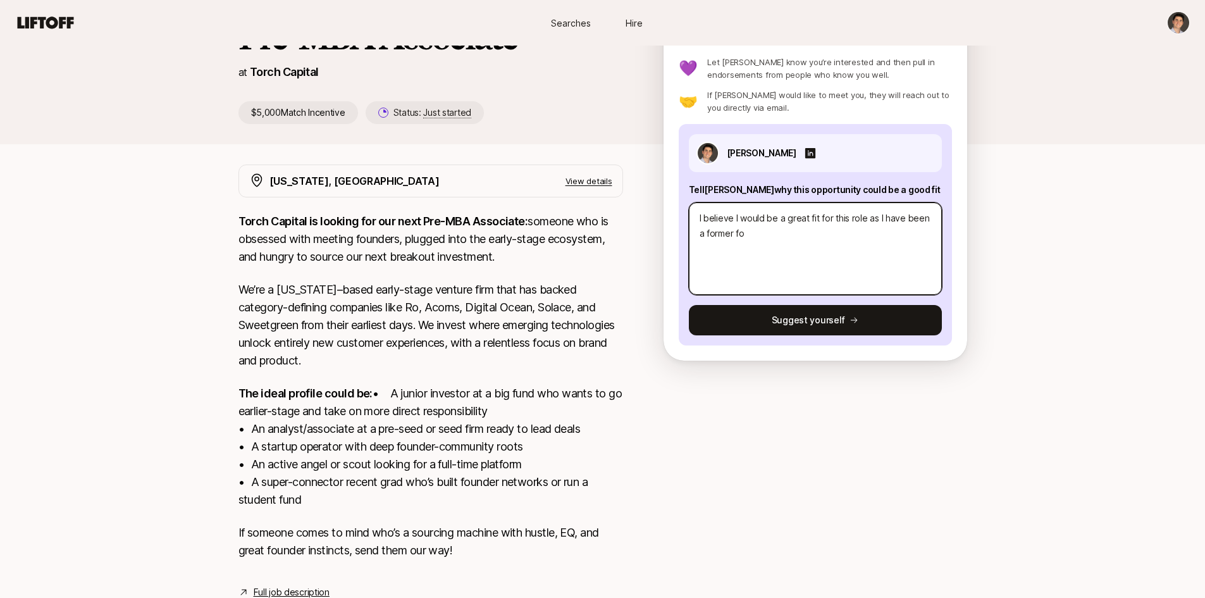
type textarea "I believe I would be a great fit for this role as I have been a former fou"
type textarea "x"
type textarea "I believe I would be a great fit for this role as I have been a former foun"
type textarea "x"
type textarea "I believe I would be a great fit for this role as I have been a former found"
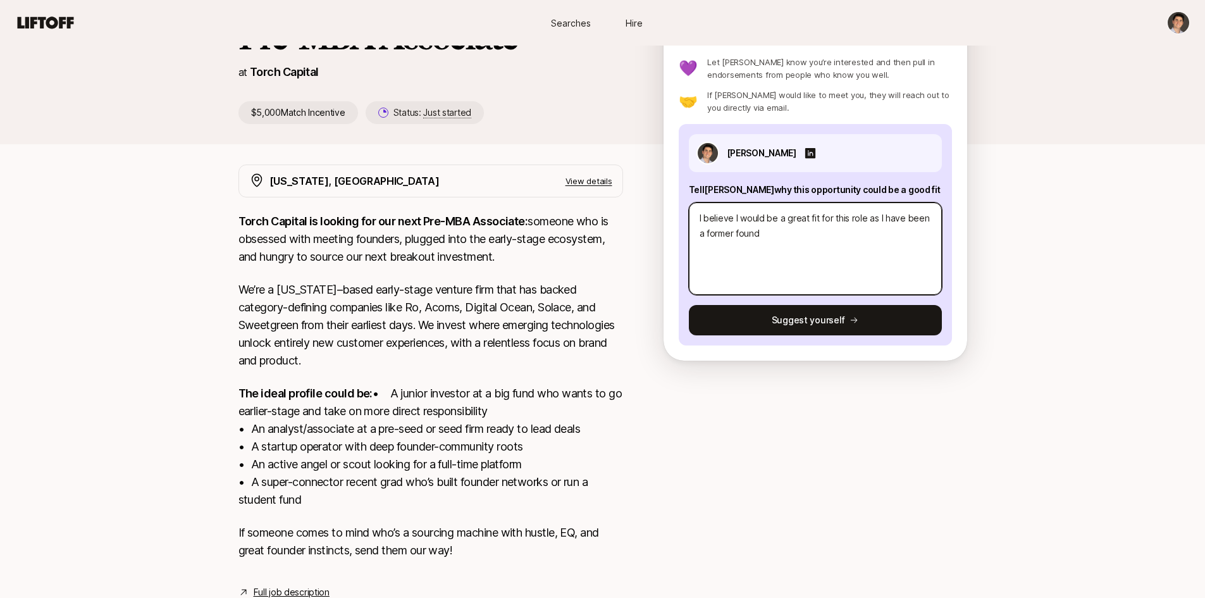
type textarea "x"
type textarea "I believe I would be a great fit for this role as I have been a former founde"
type textarea "x"
type textarea "I believe I would be a great fit for this role as I have been a former founder"
type textarea "x"
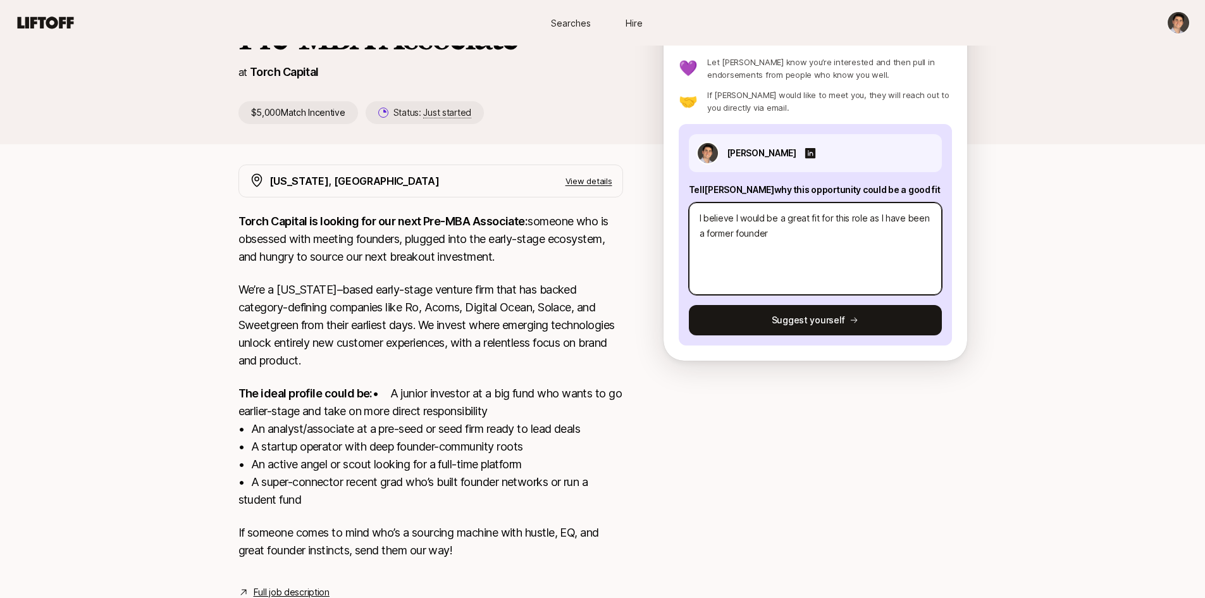
type textarea "I believe I would be a great fit for this role as I have been a former founder"
type textarea "x"
type textarea "I believe I would be a great fit for this role as I have been a former founder a"
type textarea "x"
type textarea "I believe I would be a great fit for this role as I have been a former founder …"
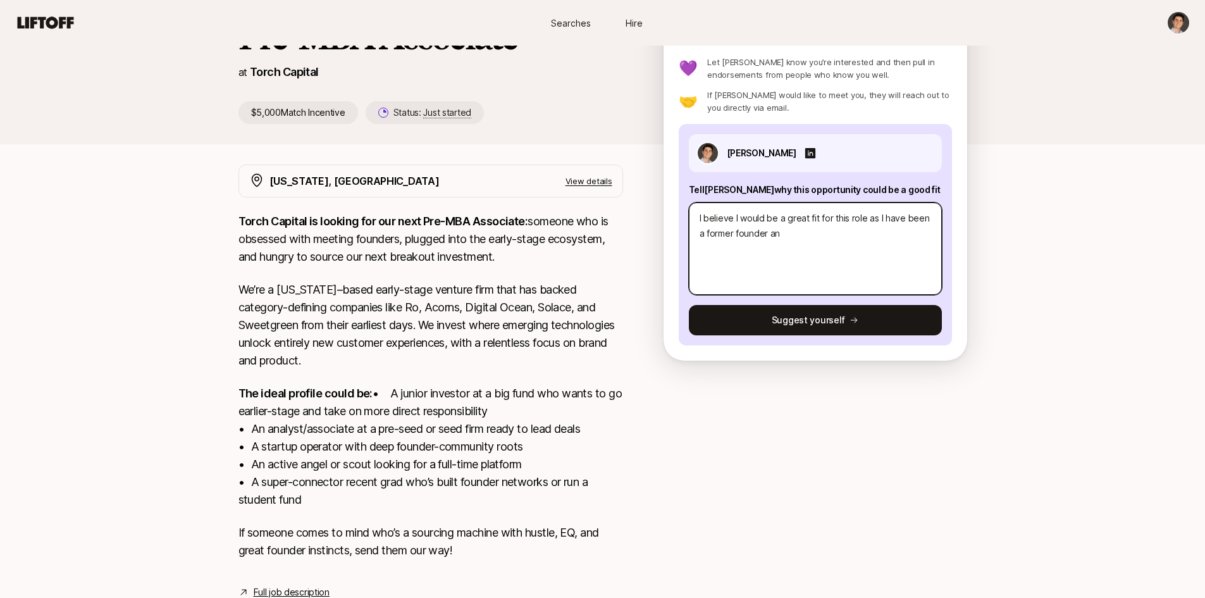
type textarea "x"
type textarea "I believe I would be a great fit for this role as I have been a former founder …"
type textarea "x"
type textarea "I believe I would be a great fit for this role as I have been a former founder …"
type textarea "x"
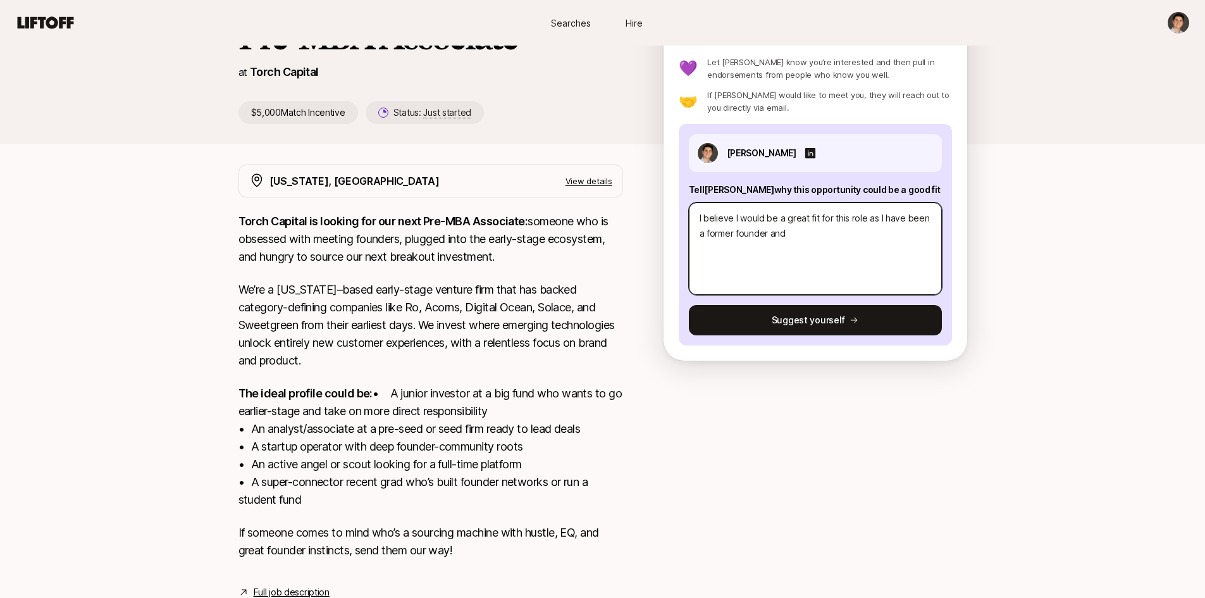
type textarea "I believe I would be a great fit for this role as I have been a former founder …"
type textarea "x"
type textarea "I believe I would be a great fit for this role as I have been a former founder …"
type textarea "x"
type textarea "I believe I would be a great fit for this role as I have been a former founder …"
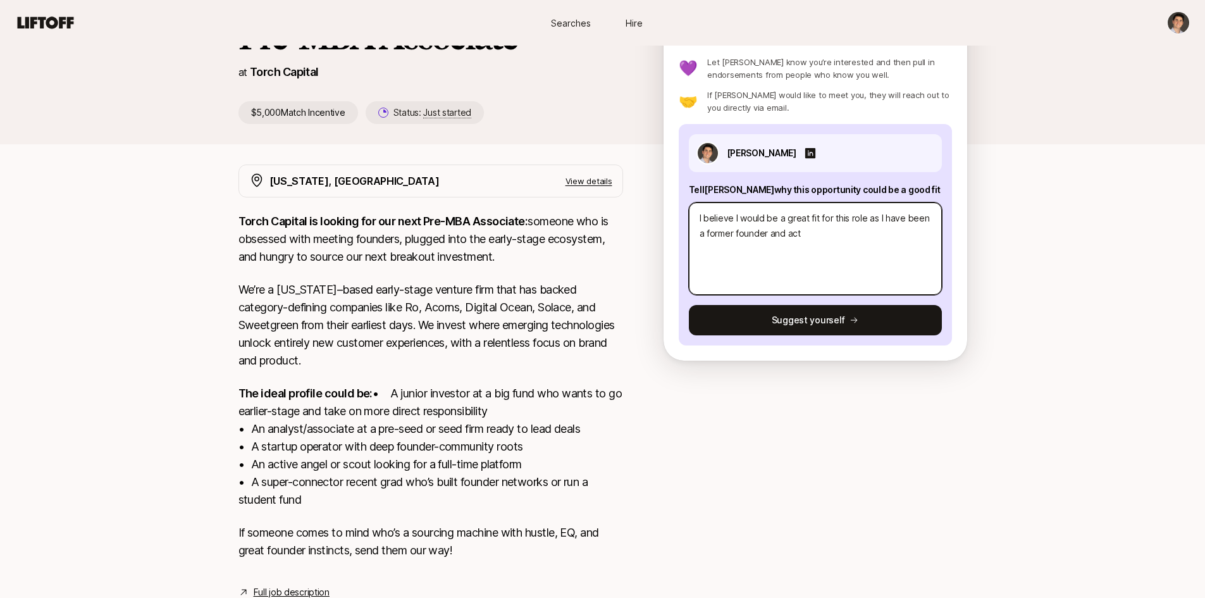
type textarea "x"
type textarea "I believe I would be a great fit for this role as I have been a former founder …"
type textarea "x"
type textarea "I believe I would be a great fit for this role as I have been a former founder …"
type textarea "x"
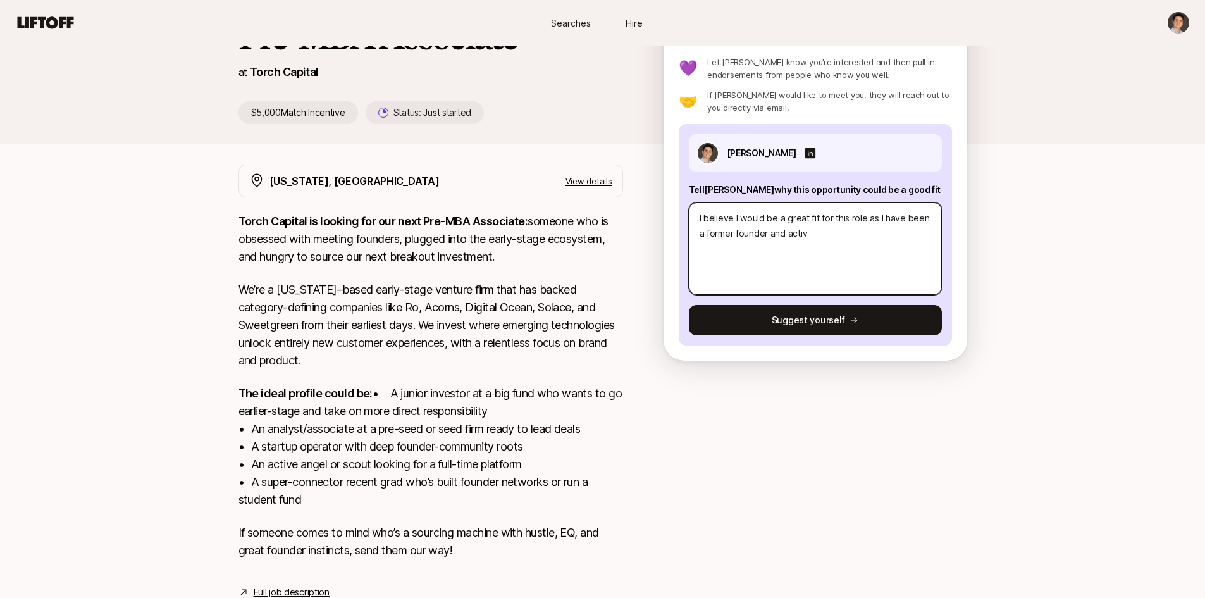
type textarea "I believe I would be a great fit for this role as I have been a former founder …"
type textarea "x"
type textarea "I believe I would be a great fit for this role as I have been a former founder …"
type textarea "x"
type textarea "I believe I would be a great fit for this role as I have been a former founder …"
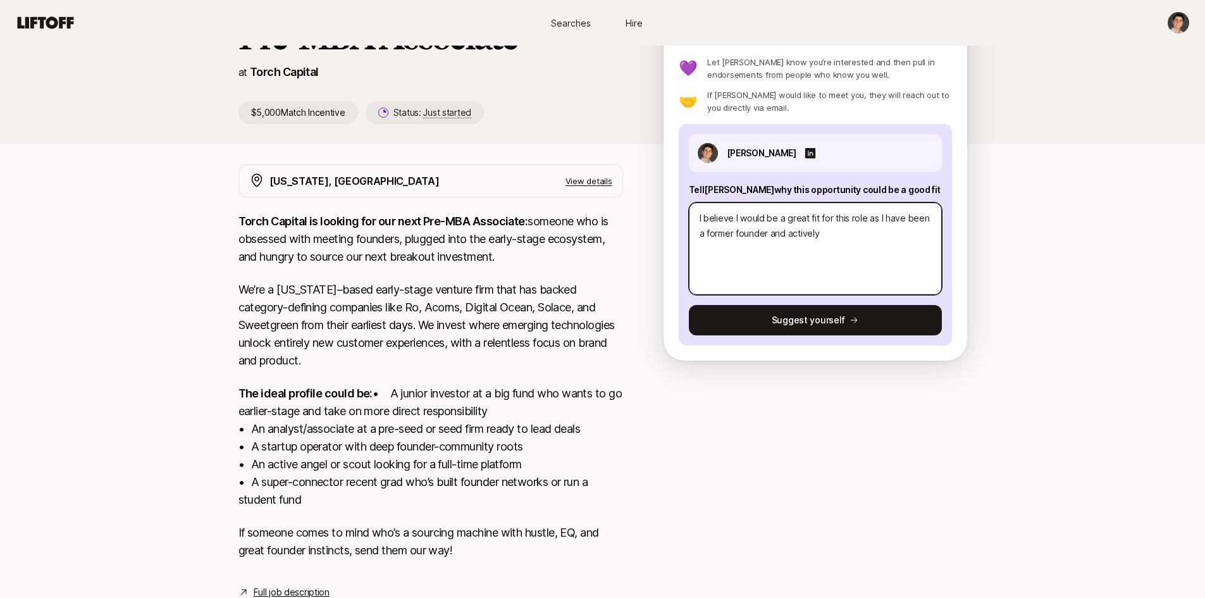
type textarea "x"
type textarea "I believe I would be a great fit for this role as I have been a former founder …"
type textarea "x"
type textarea "I believe I would be a great fit for this role as I have been a former founder …"
type textarea "x"
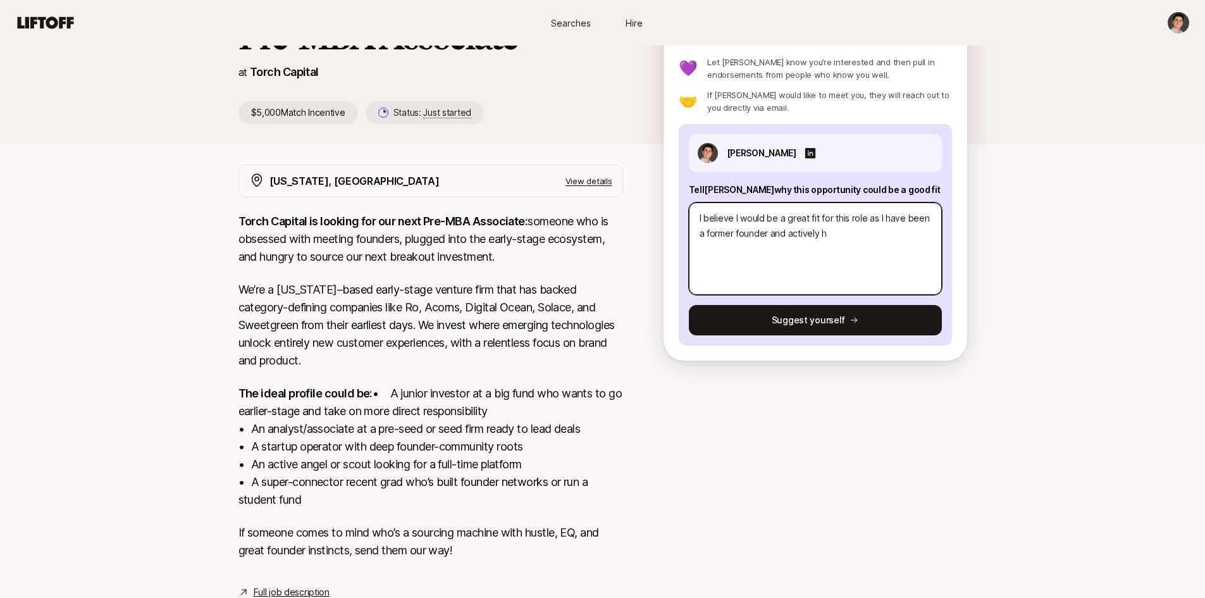
type textarea "I believe I would be a great fit for this role as I have been a former founder …"
click at [793, 237] on textarea "I believe I would be a great fit for this role as I have been a former founder …" at bounding box center [815, 248] width 253 height 92
drag, startPoint x: 788, startPoint y: 235, endPoint x: 787, endPoint y: 244, distance: 9.6
click at [787, 235] on textarea "I believe I would be a great fit for this role as I have been a former founder …" at bounding box center [815, 248] width 253 height 92
click at [790, 237] on textarea "I believe I would be a great fit for this role as I have been a former founder …" at bounding box center [815, 248] width 253 height 92
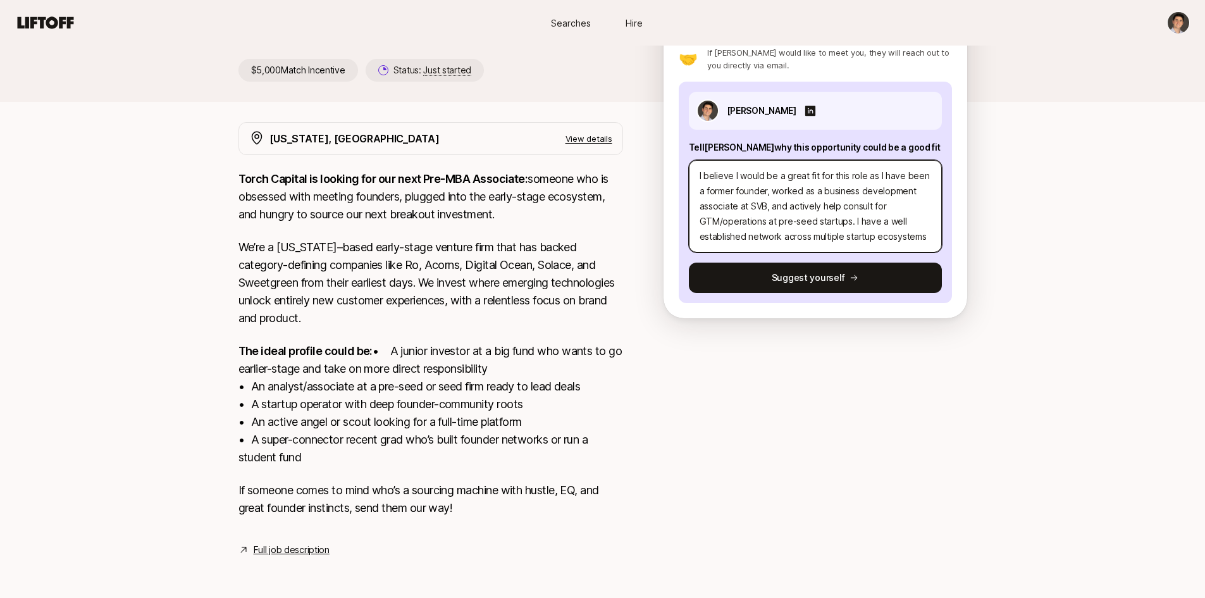
scroll to position [15, 0]
click at [827, 212] on textarea "I believe I would be a great fit for this role as I have been a former founder,…" at bounding box center [815, 206] width 253 height 92
click at [914, 225] on textarea "I believe I would be a great fit for this role as I have been a former founder,…" at bounding box center [815, 206] width 253 height 92
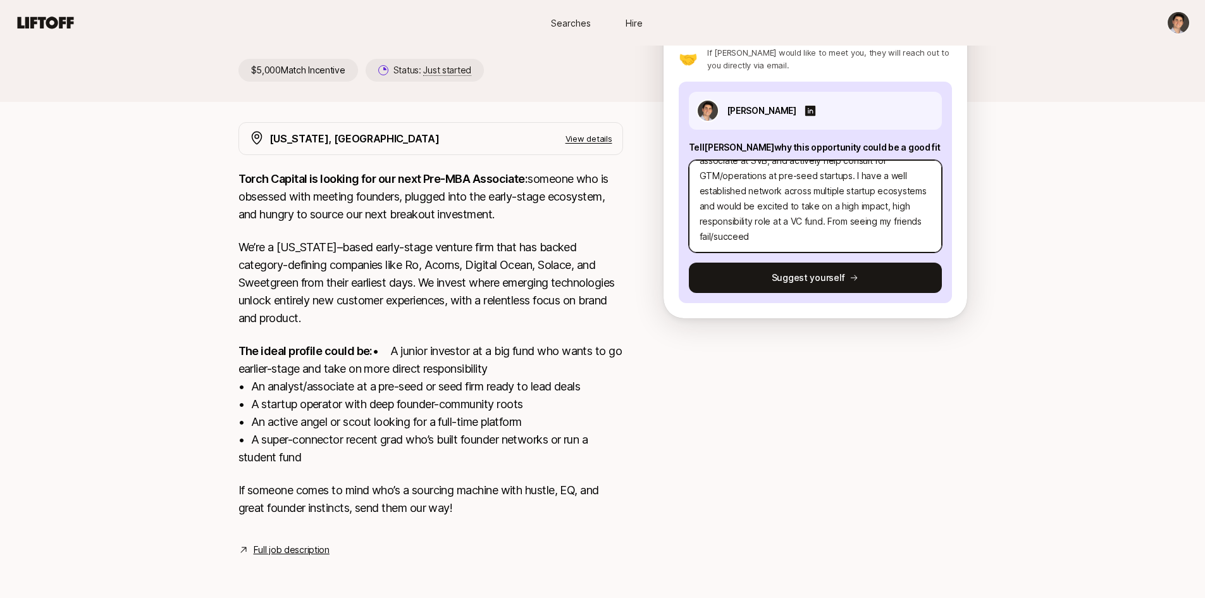
drag, startPoint x: 794, startPoint y: 223, endPoint x: 728, endPoint y: 227, distance: 65.9
click at [728, 227] on textarea "I believe I would be a great fit for this role as I have been a former founder,…" at bounding box center [815, 206] width 253 height 92
click at [785, 226] on textarea "I believe I would be a great fit for this role as I have been a former founder,…" at bounding box center [815, 206] width 253 height 92
drag, startPoint x: 845, startPoint y: 221, endPoint x: 752, endPoint y: 223, distance: 93.0
click at [752, 223] on textarea "I believe I would be a great fit for this role as I have been a former founder,…" at bounding box center [815, 206] width 253 height 92
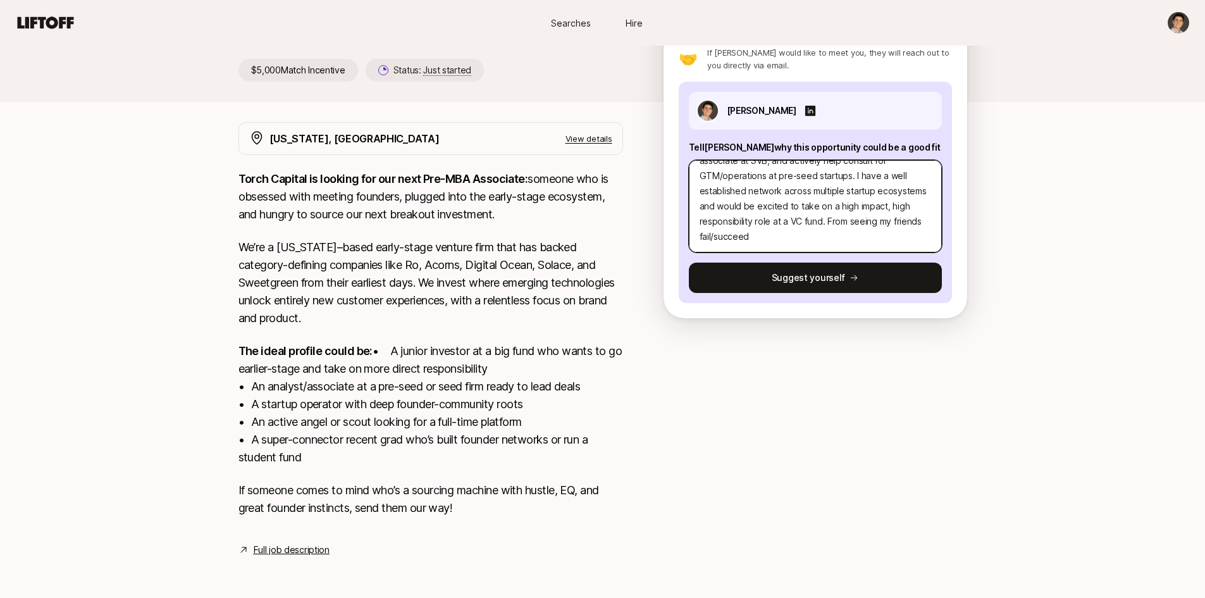
click at [838, 223] on textarea "I believe I would be a great fit for this role as I have been a former founder,…" at bounding box center [815, 206] width 253 height 92
click at [754, 225] on textarea "I believe I would be a great fit for this role as I have been a former founder,…" at bounding box center [815, 206] width 253 height 92
click at [882, 215] on textarea "I believe I would be a great fit for this role as I have been a former founder,…" at bounding box center [815, 206] width 253 height 92
click at [829, 215] on textarea "I believe I would be a great fit for this role as I have been a former founder,…" at bounding box center [815, 206] width 253 height 92
click at [884, 221] on textarea "I believe I would be a great fit for this role as I have been a former founder,…" at bounding box center [815, 206] width 253 height 92
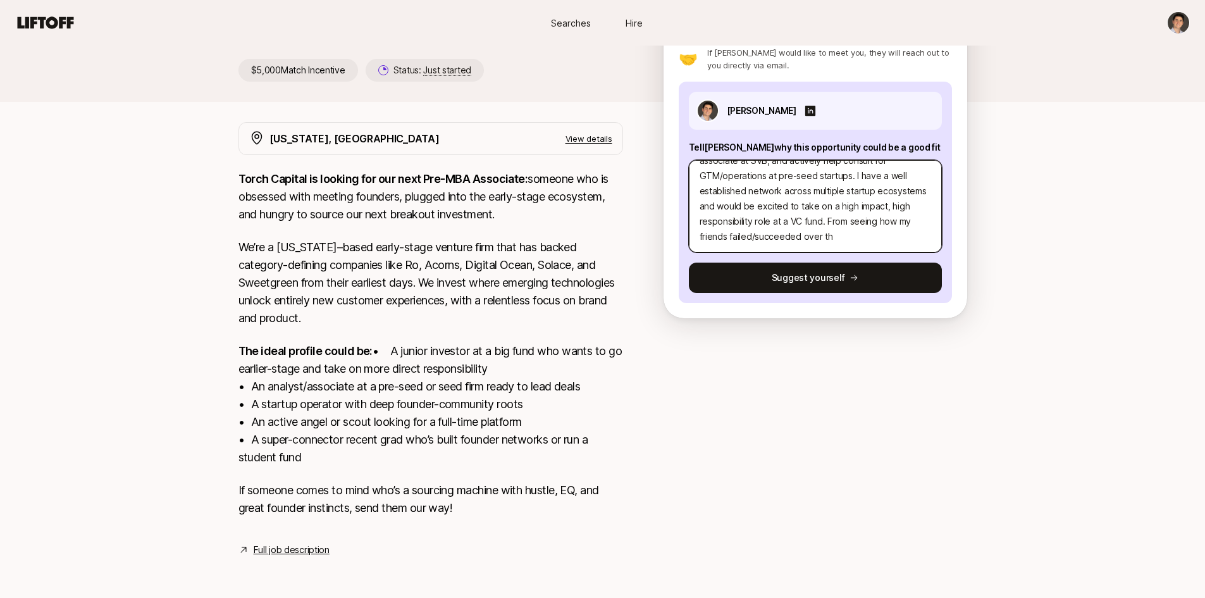
scroll to position [61, 0]
click at [746, 218] on textarea "I believe I would be a great fit for this role as I have been a former founder,…" at bounding box center [815, 206] width 253 height 92
click at [916, 223] on textarea "I believe I would be a great fit for this role as I have been a former founder,…" at bounding box center [815, 206] width 253 height 92
click at [745, 218] on textarea "I believe I would be a great fit for this role as I have been a former founder,…" at bounding box center [815, 206] width 253 height 92
click at [908, 215] on textarea "I believe I would be a great fit for this role as I have been a former founder,…" at bounding box center [815, 206] width 253 height 92
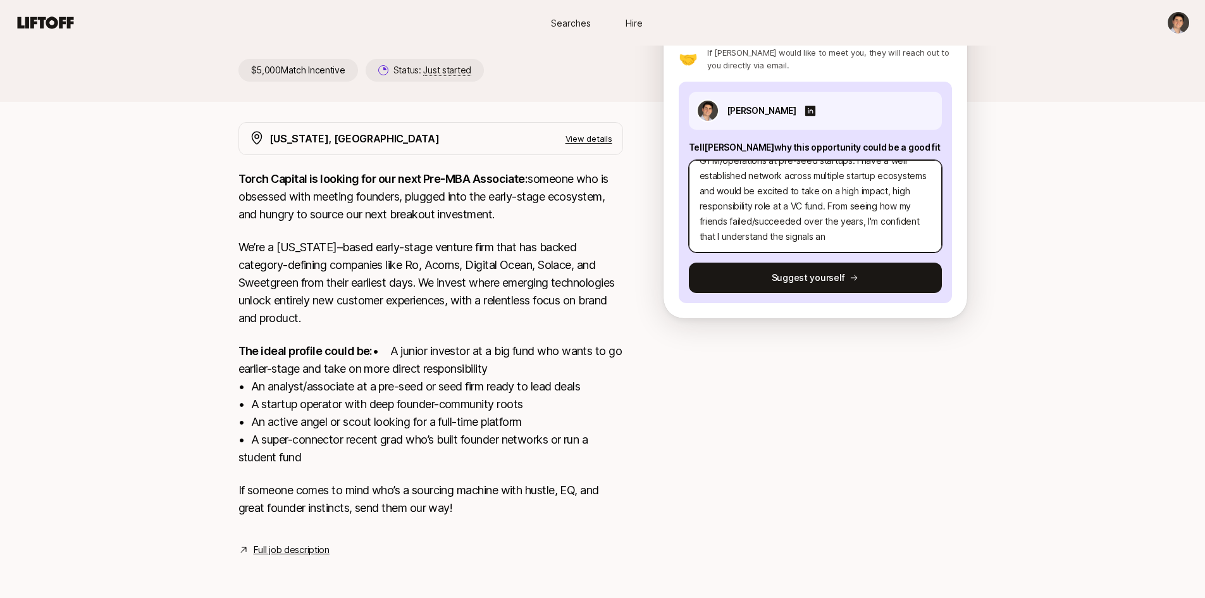
scroll to position [76, 0]
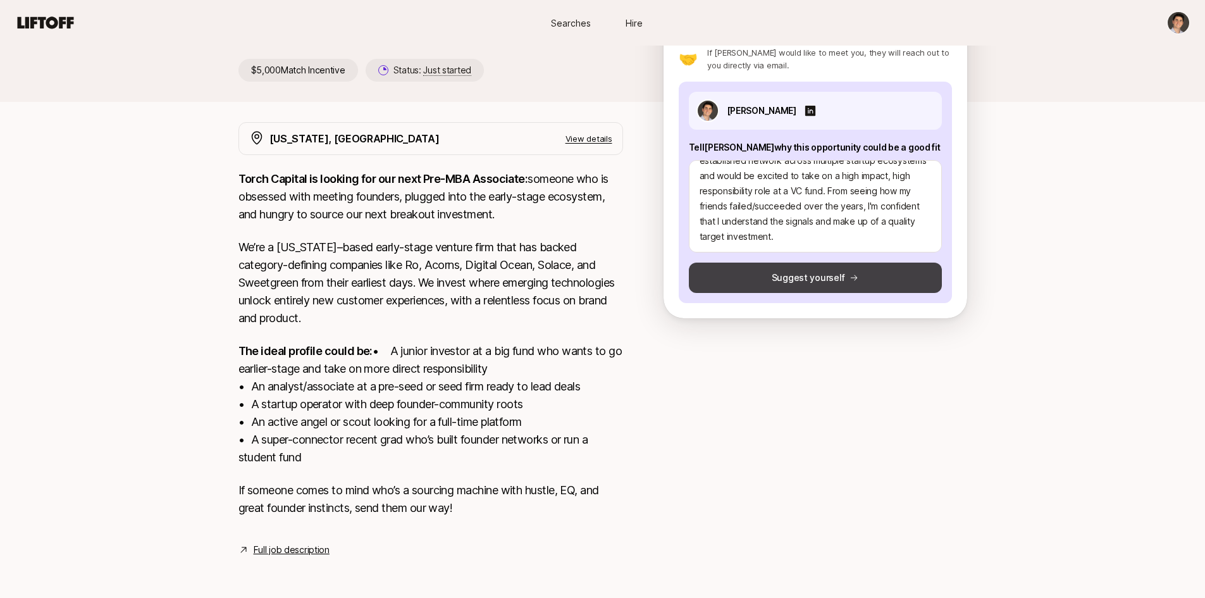
click at [901, 264] on button "Suggest yourself" at bounding box center [815, 278] width 253 height 30
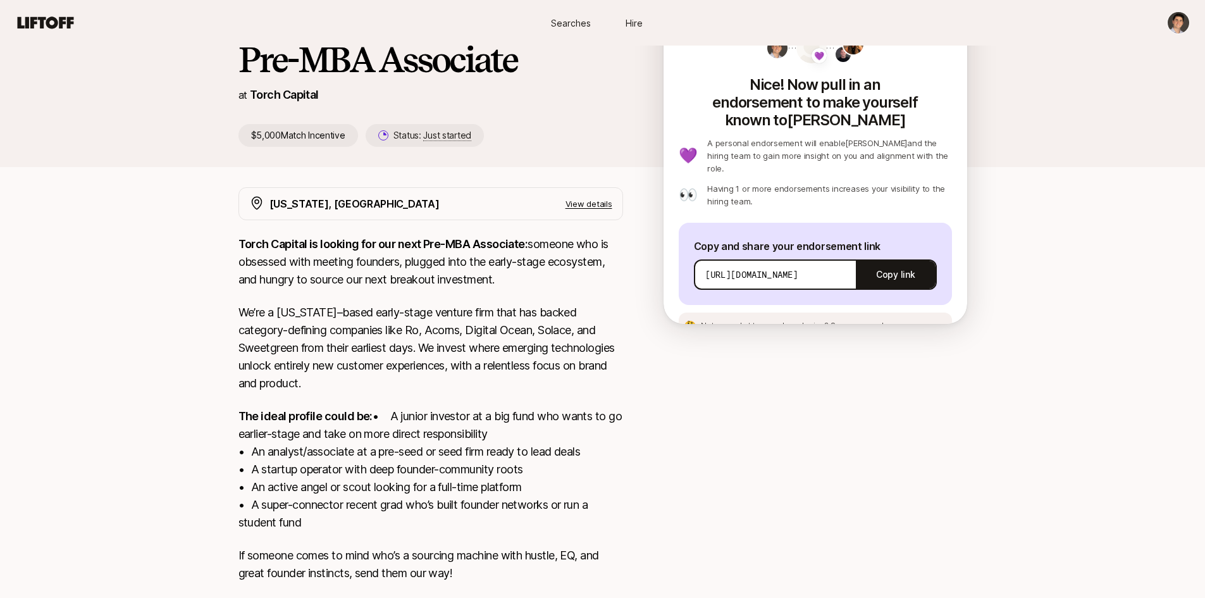
scroll to position [0, 0]
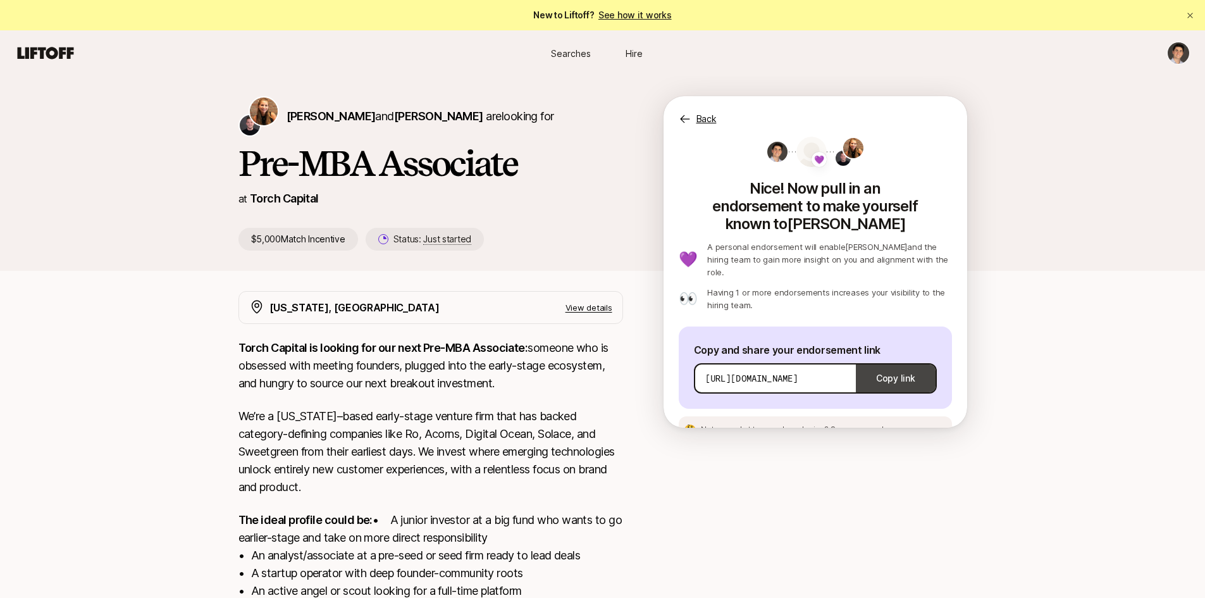
click at [904, 361] on button "Copy link" at bounding box center [895, 378] width 79 height 35
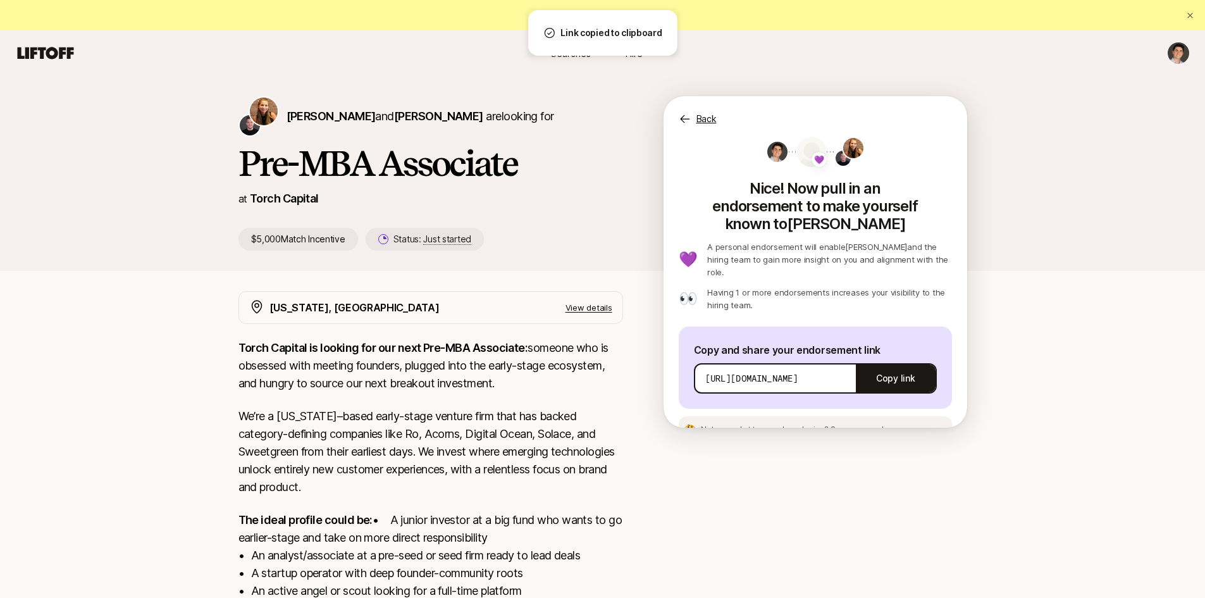
click at [709, 121] on p "Back" at bounding box center [707, 118] width 20 height 15
